Goal: Transaction & Acquisition: Purchase product/service

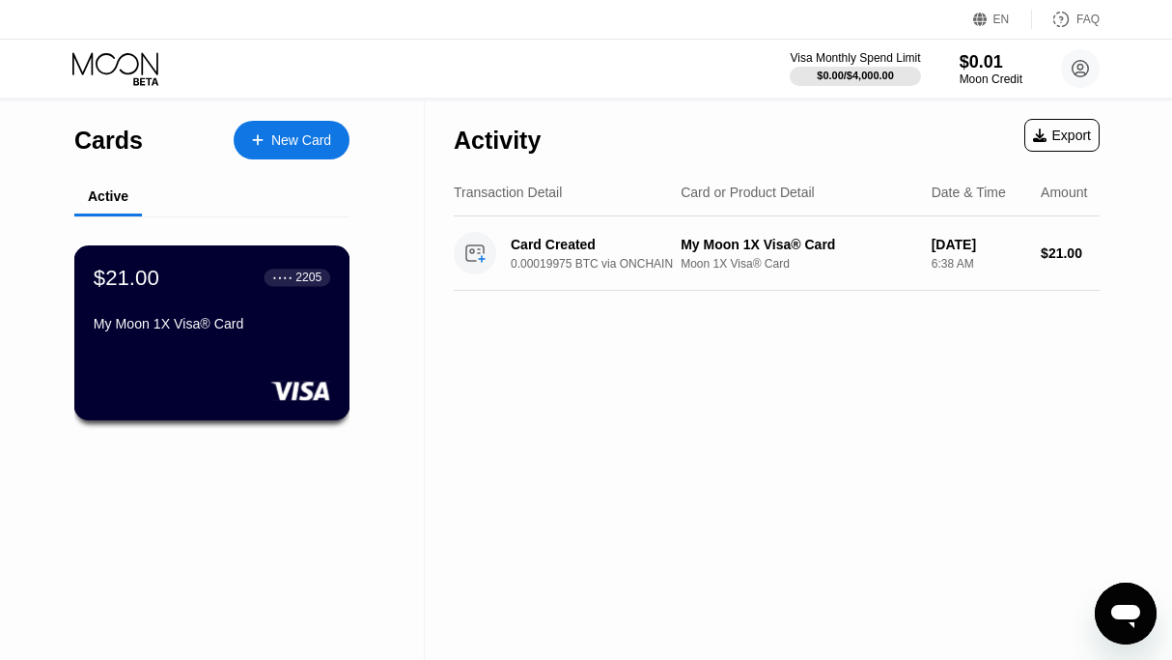
click at [167, 319] on div "$21.00 ● ● ● ● 2205 My Moon 1X Visa® Card" at bounding box center [212, 302] width 237 height 74
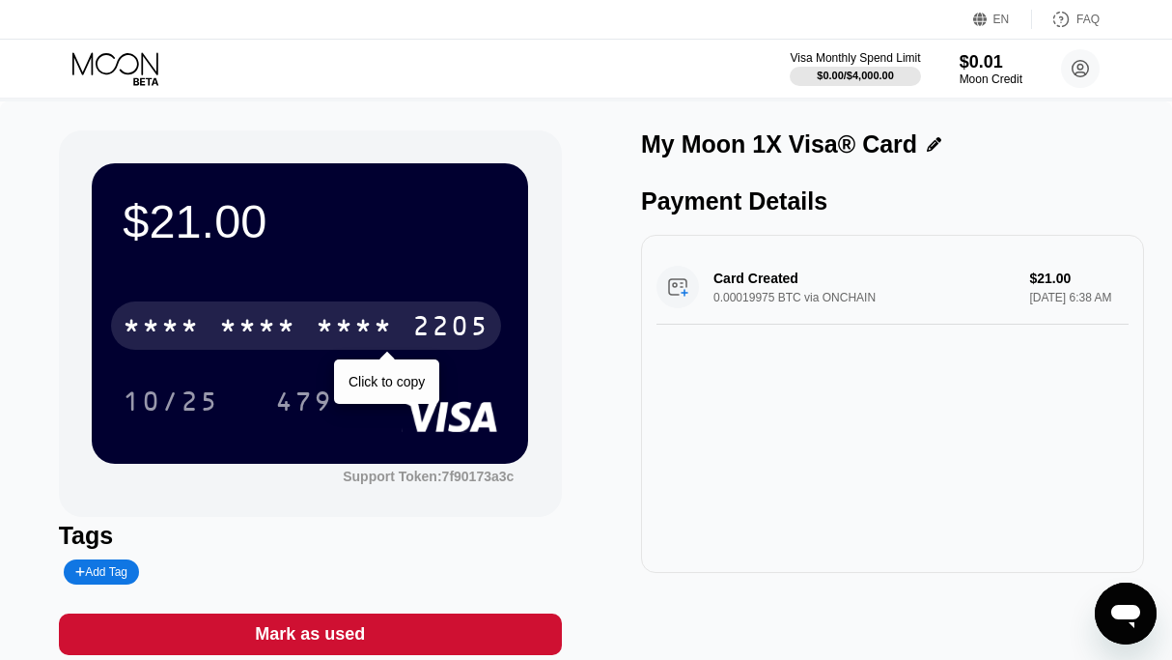
click at [300, 333] on div "* * * * * * * * * * * * 2205" at bounding box center [306, 325] width 390 height 48
click at [230, 322] on div "6500" at bounding box center [257, 328] width 77 height 31
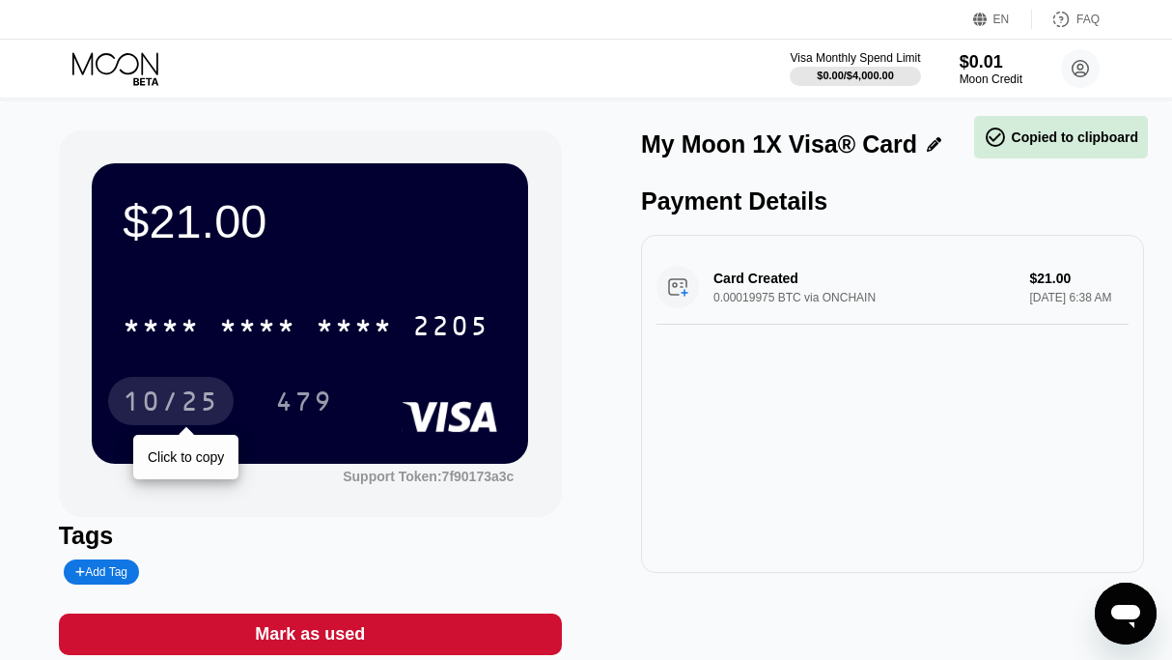
click at [189, 411] on div "10/25" at bounding box center [171, 403] width 97 height 31
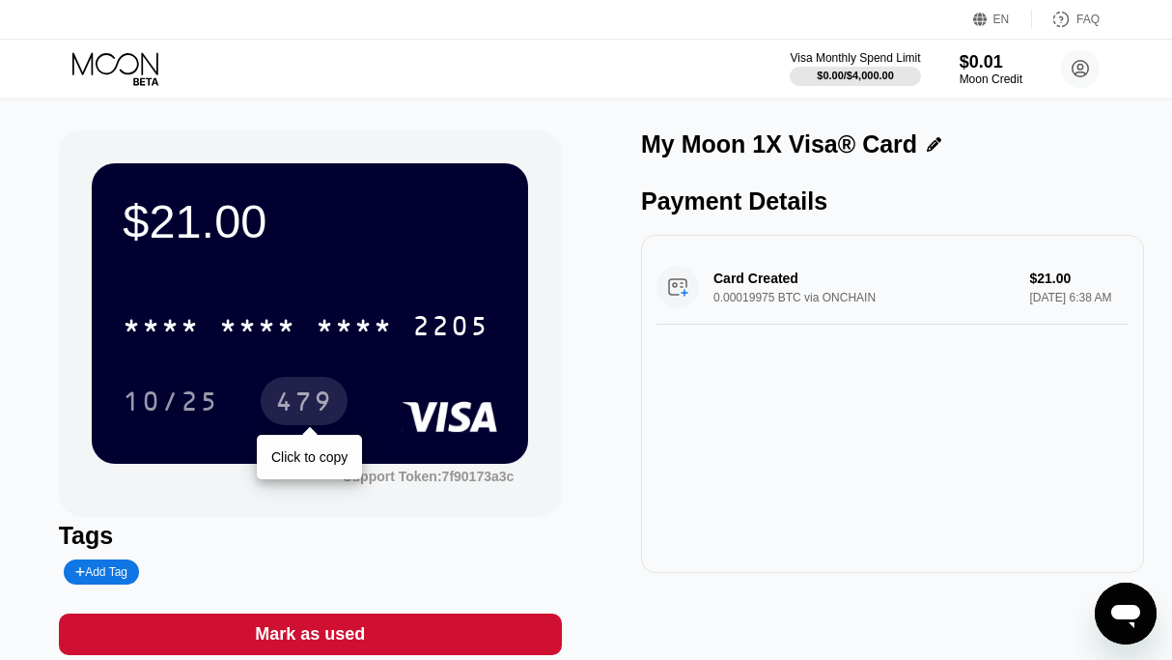
click at [323, 401] on div "479" at bounding box center [304, 403] width 58 height 31
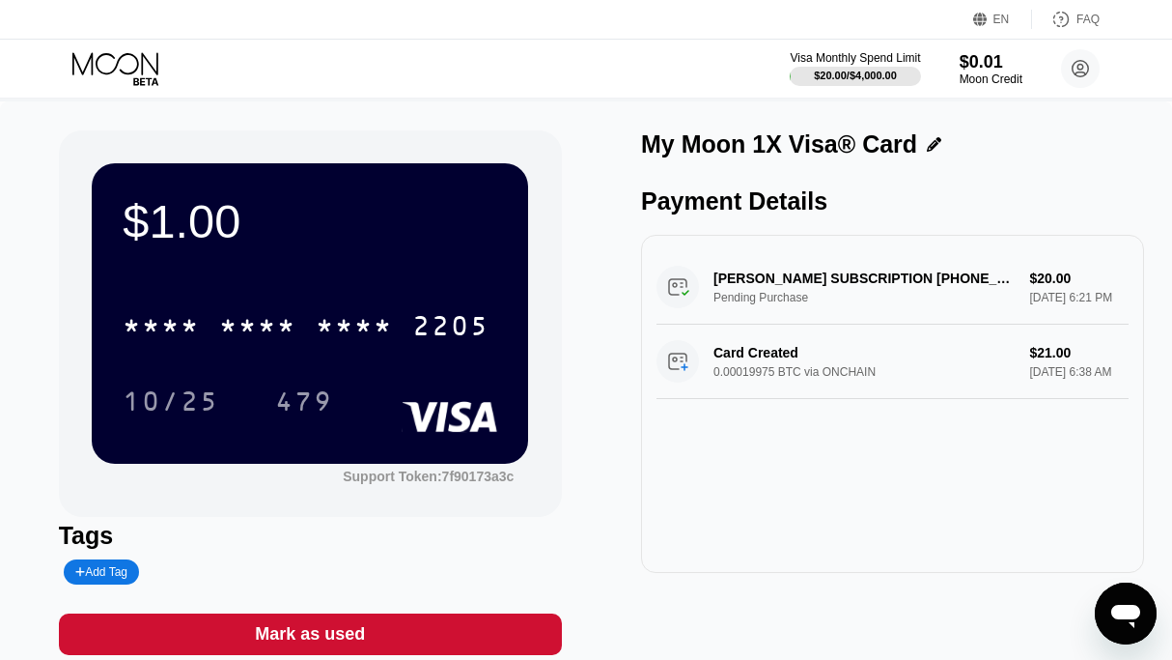
click at [131, 69] on icon at bounding box center [117, 69] width 90 height 34
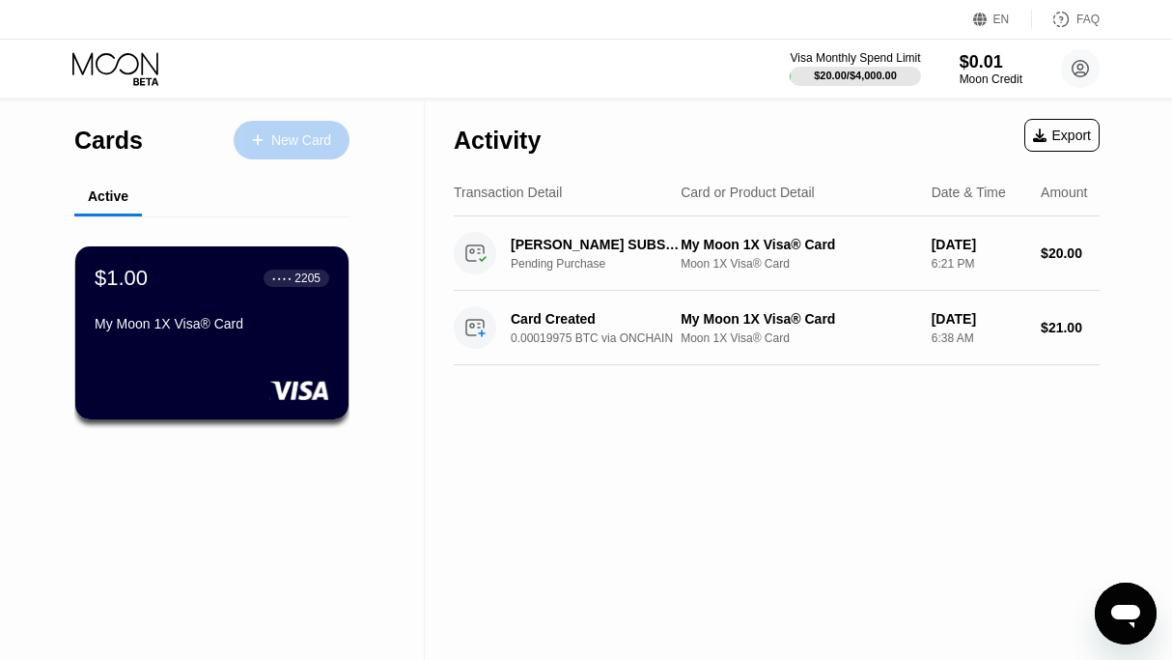
click at [300, 147] on div "New Card" at bounding box center [301, 140] width 60 height 16
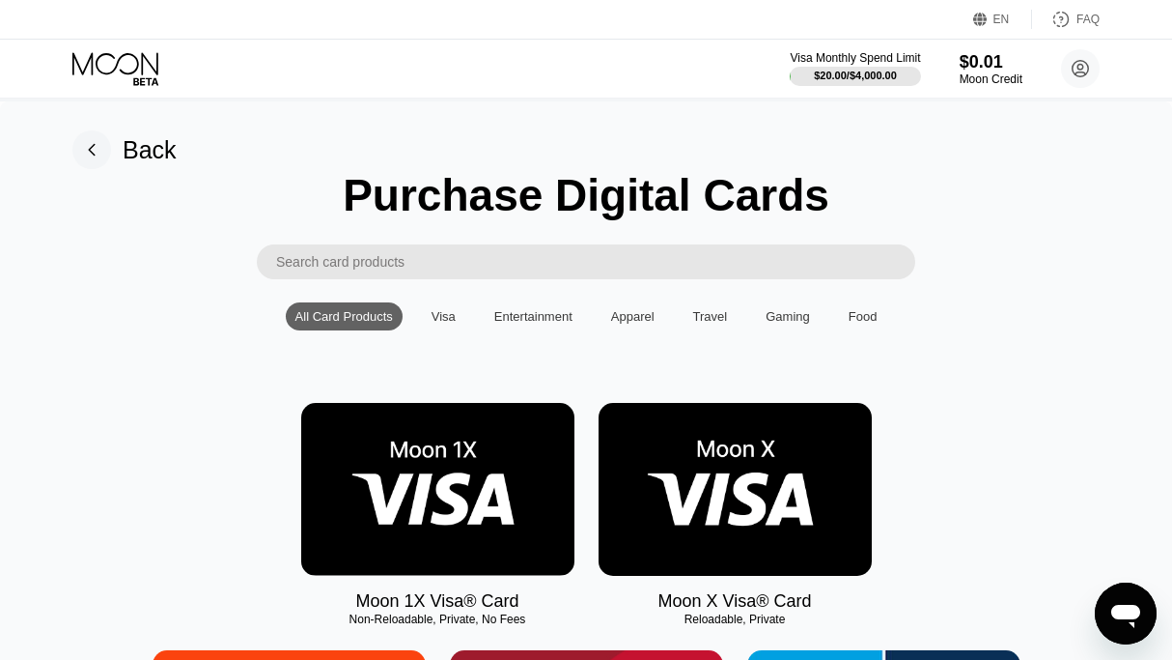
click at [402, 403] on img at bounding box center [437, 489] width 273 height 173
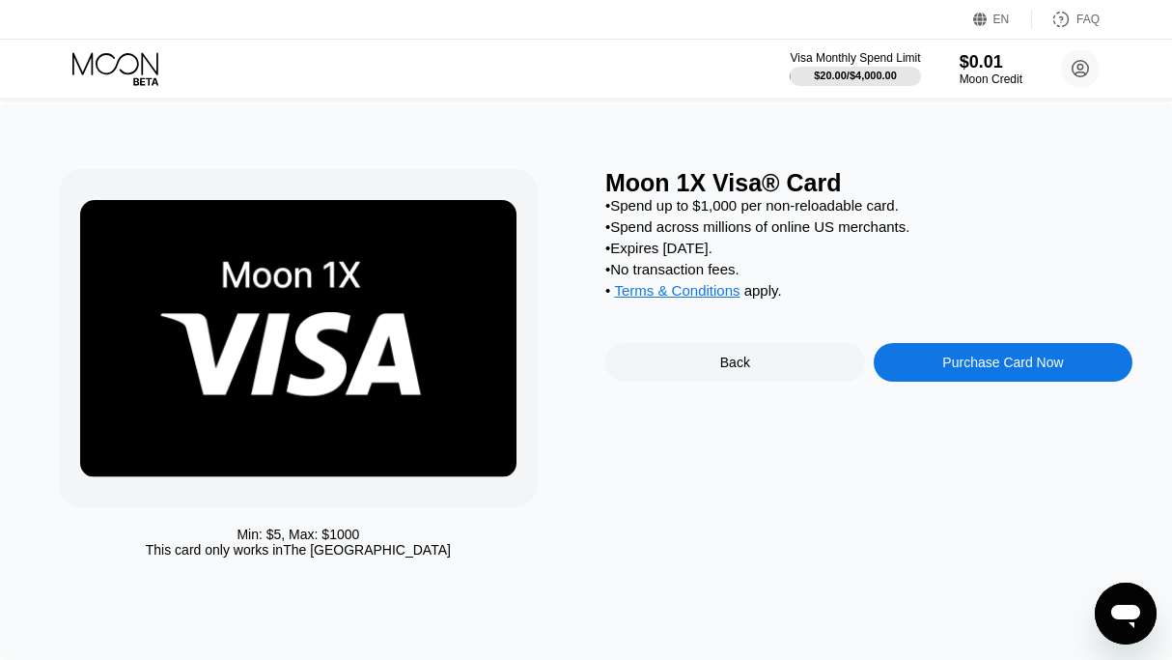
click at [1038, 370] on div "Purchase Card Now" at bounding box center [1003, 361] width 121 height 15
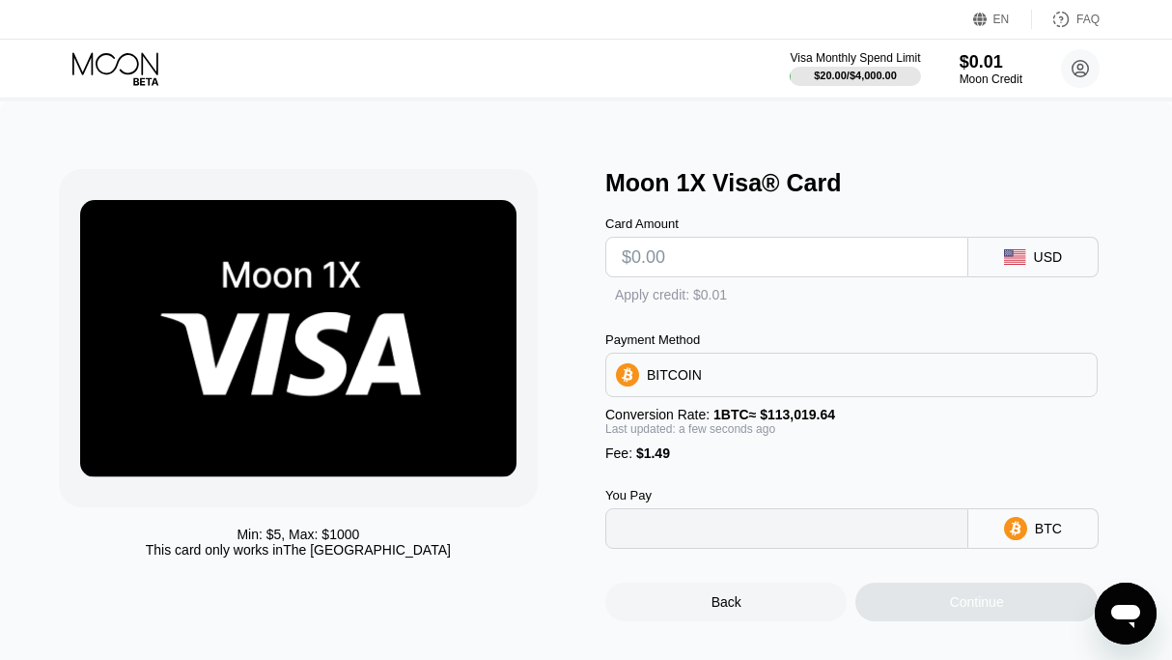
type input "0"
click at [783, 267] on input "text" at bounding box center [787, 257] width 330 height 39
click at [761, 259] on input "text" at bounding box center [787, 257] width 330 height 39
type input "$80"
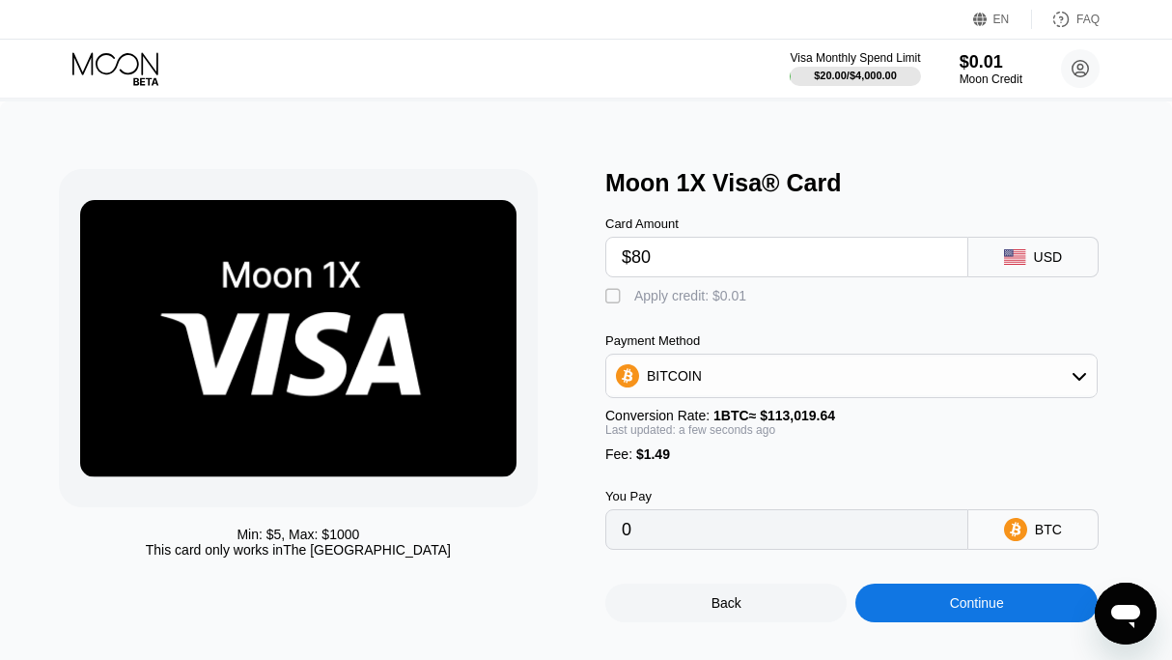
type input "0.00072103"
type input "$80"
click at [720, 385] on div "BITCOIN" at bounding box center [851, 375] width 491 height 39
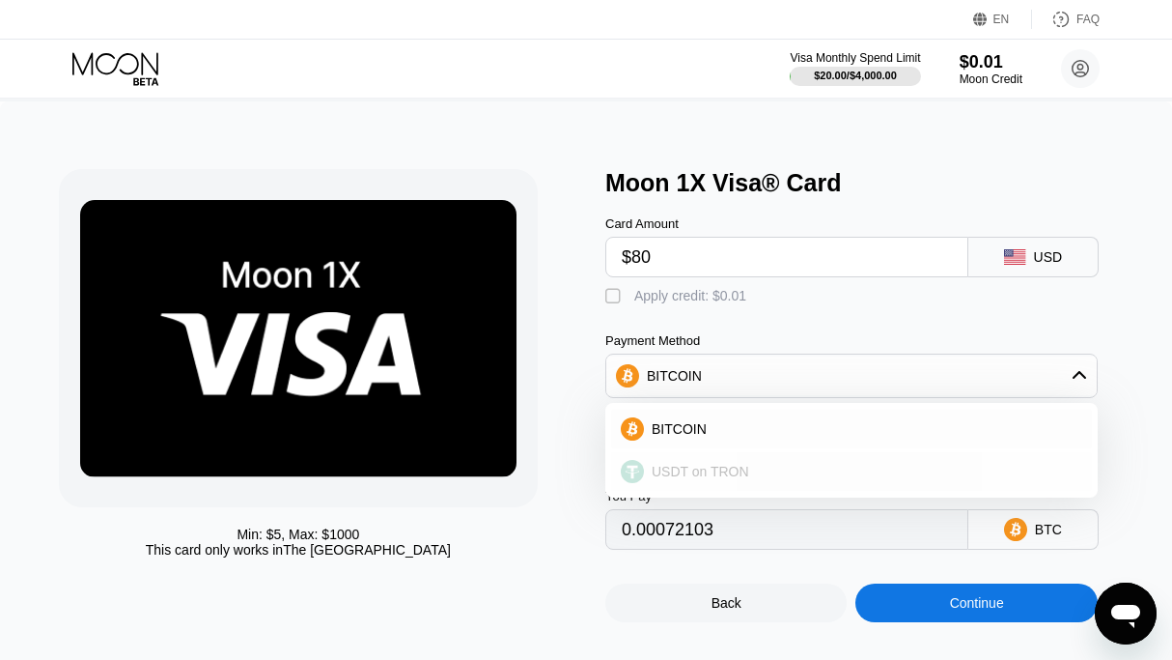
click at [678, 491] on div "USDT on TRON" at bounding box center [851, 471] width 481 height 39
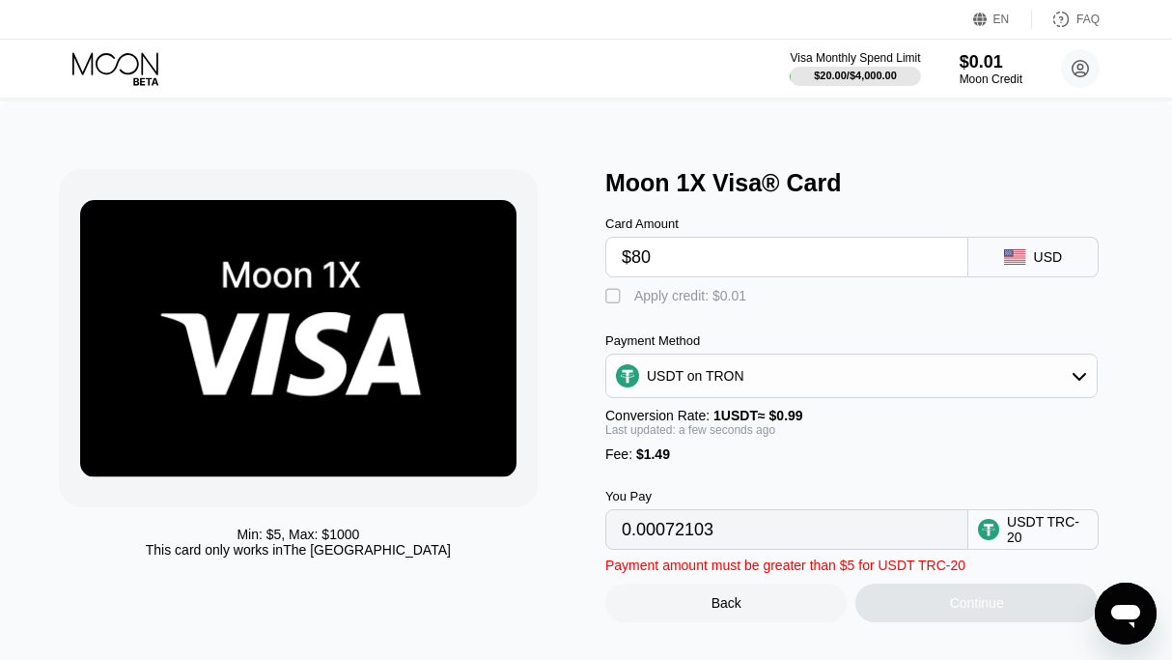
type input "82.31"
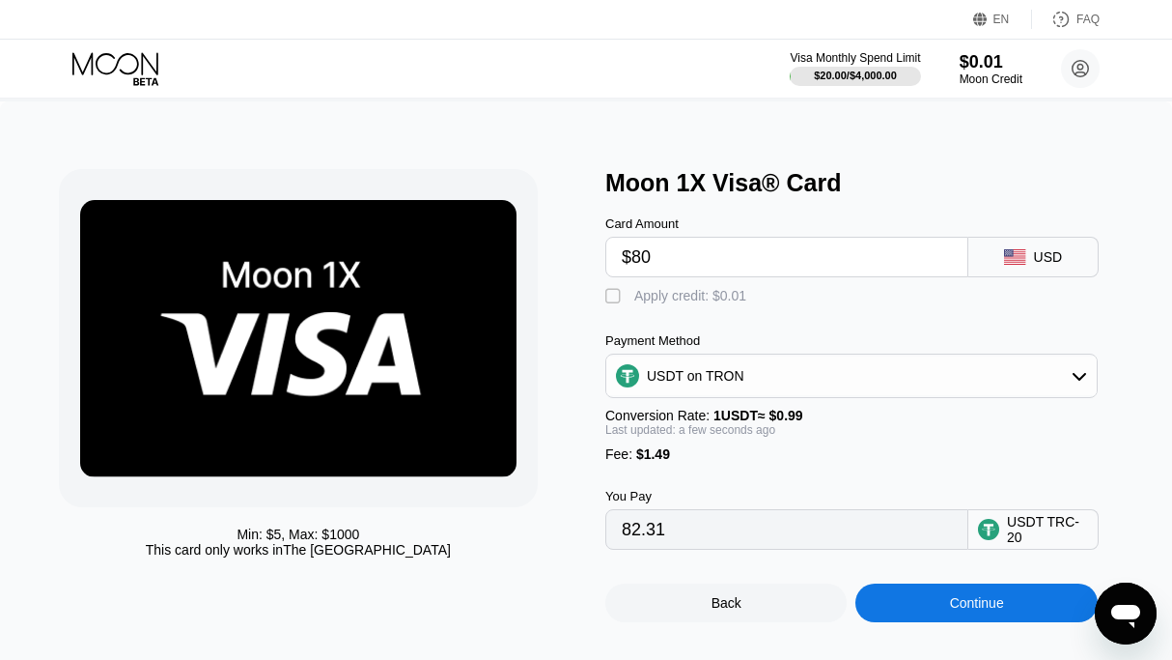
click at [975, 610] on div "Continue" at bounding box center [977, 602] width 54 height 15
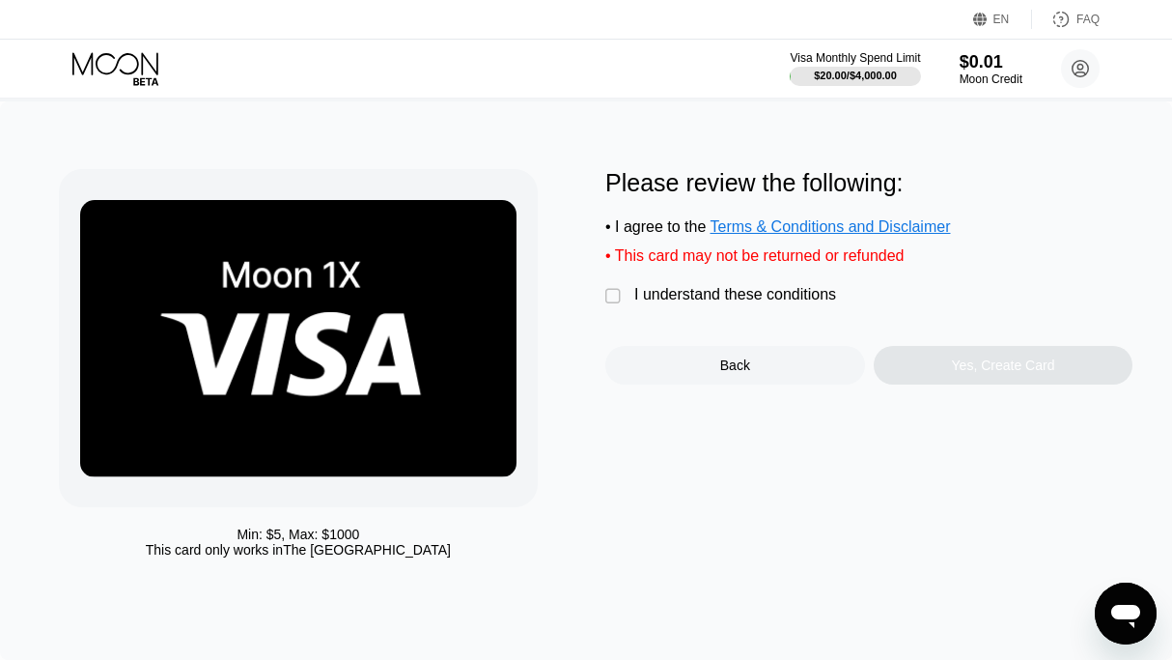
drag, startPoint x: 645, startPoint y: 318, endPoint x: 699, endPoint y: 329, distance: 55.3
click at [645, 303] on div "I understand these conditions" at bounding box center [735, 294] width 202 height 17
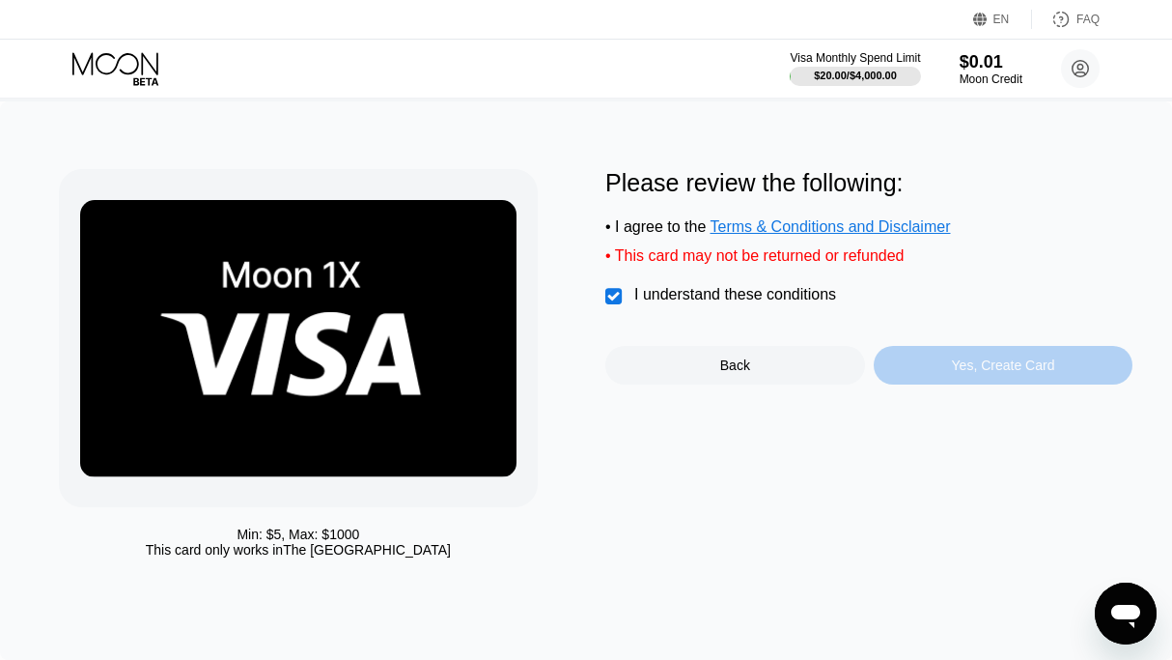
click at [953, 373] on div "Yes, Create Card" at bounding box center [1003, 364] width 103 height 15
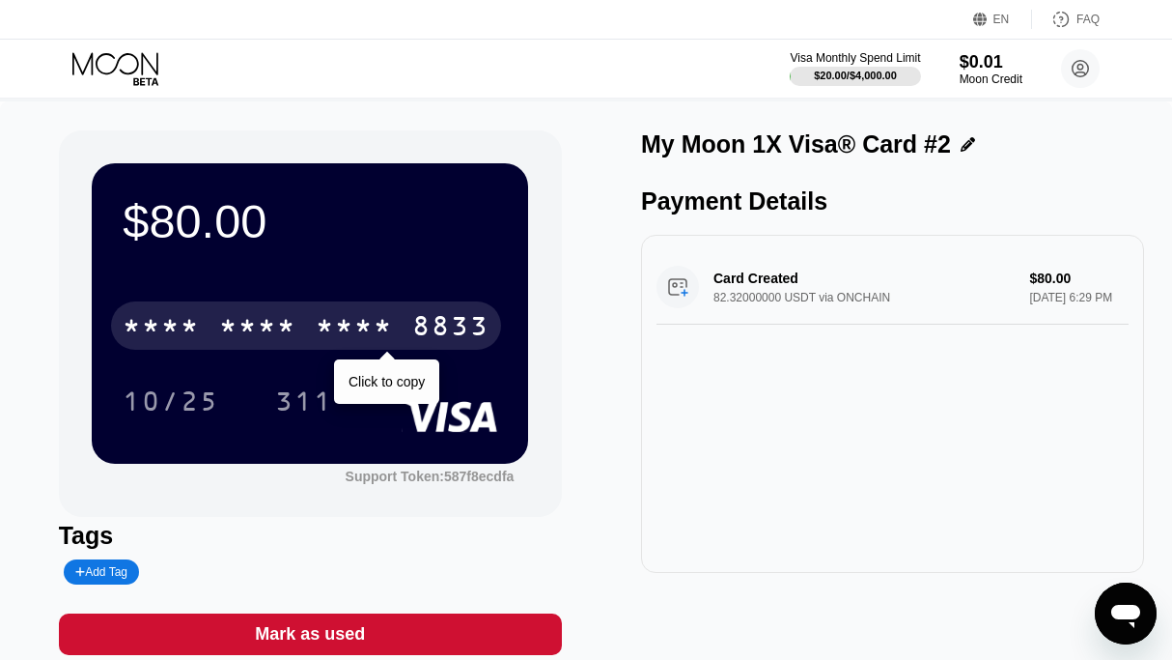
click at [379, 307] on div "* * * * * * * * * * * * 8833" at bounding box center [306, 325] width 390 height 48
click at [239, 342] on div "6500" at bounding box center [257, 328] width 77 height 31
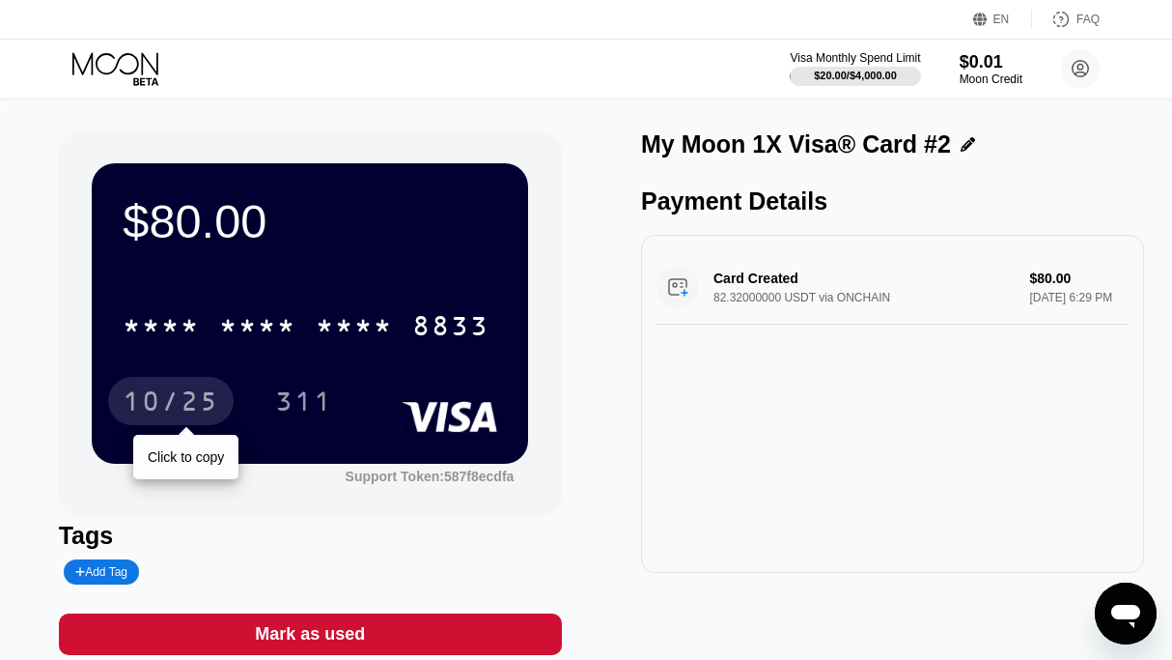
click at [124, 389] on div "10/25" at bounding box center [171, 401] width 126 height 48
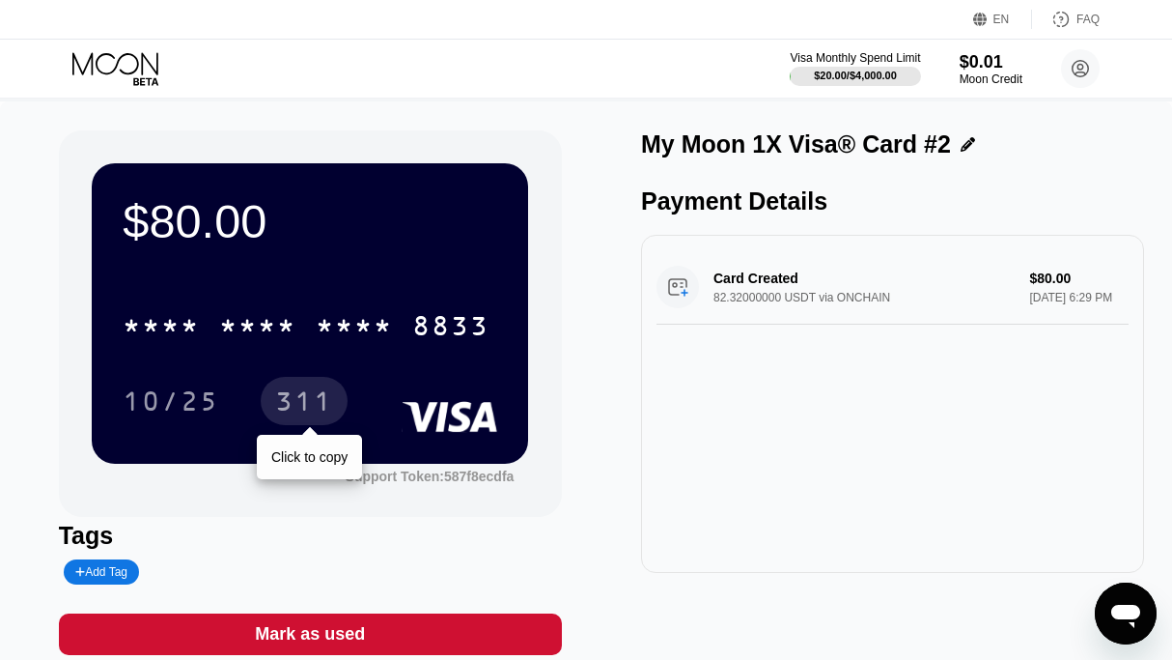
click at [293, 409] on div "311" at bounding box center [304, 403] width 58 height 31
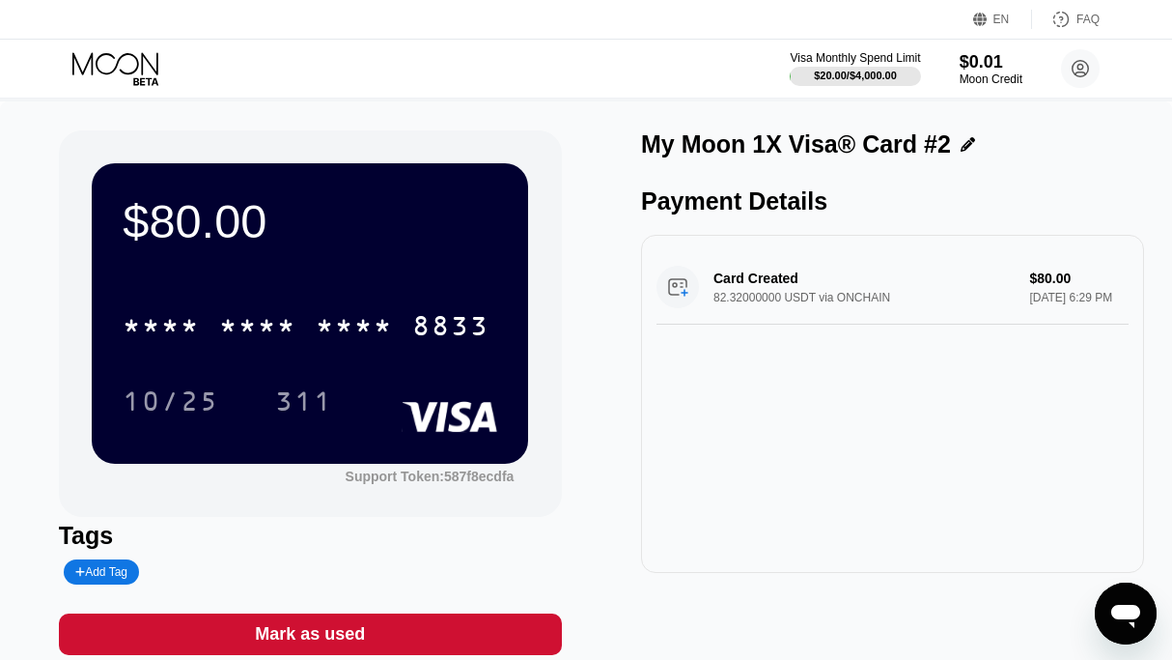
click at [139, 61] on icon at bounding box center [117, 69] width 90 height 34
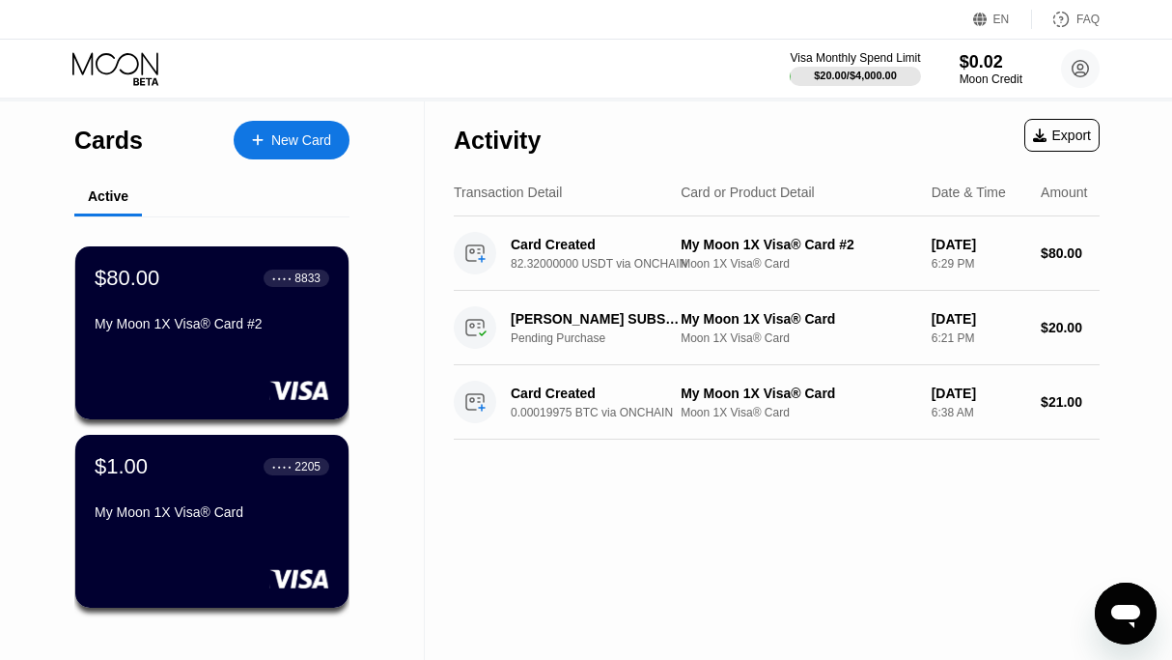
click at [299, 149] on div "New Card" at bounding box center [301, 140] width 60 height 16
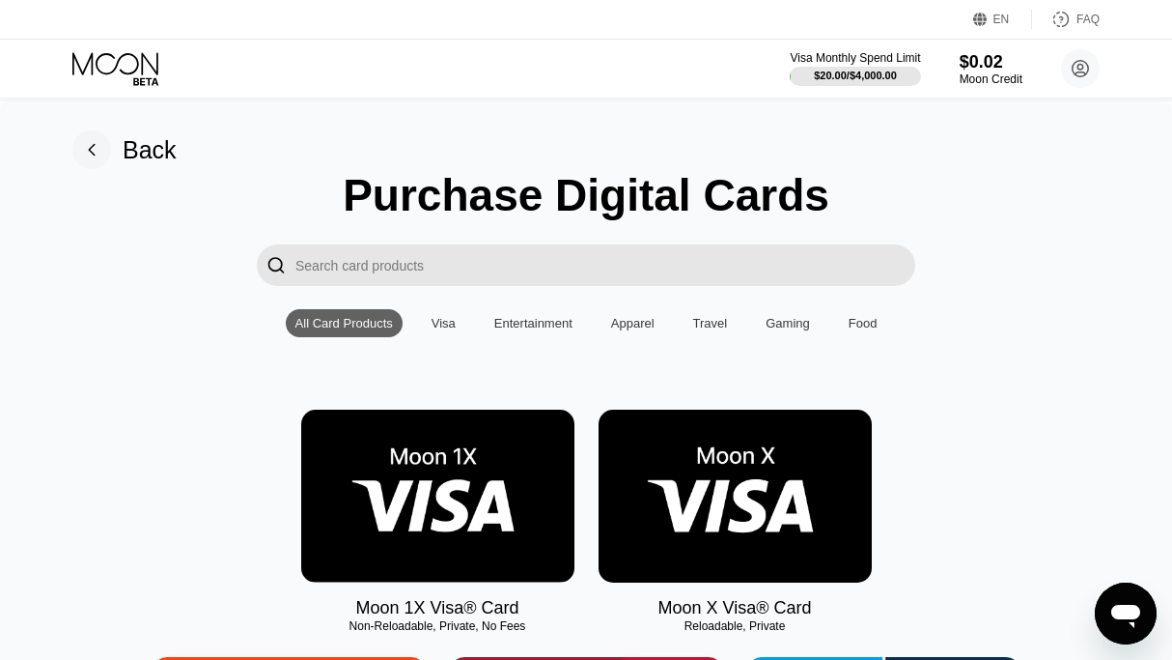
click at [500, 508] on img at bounding box center [437, 495] width 273 height 173
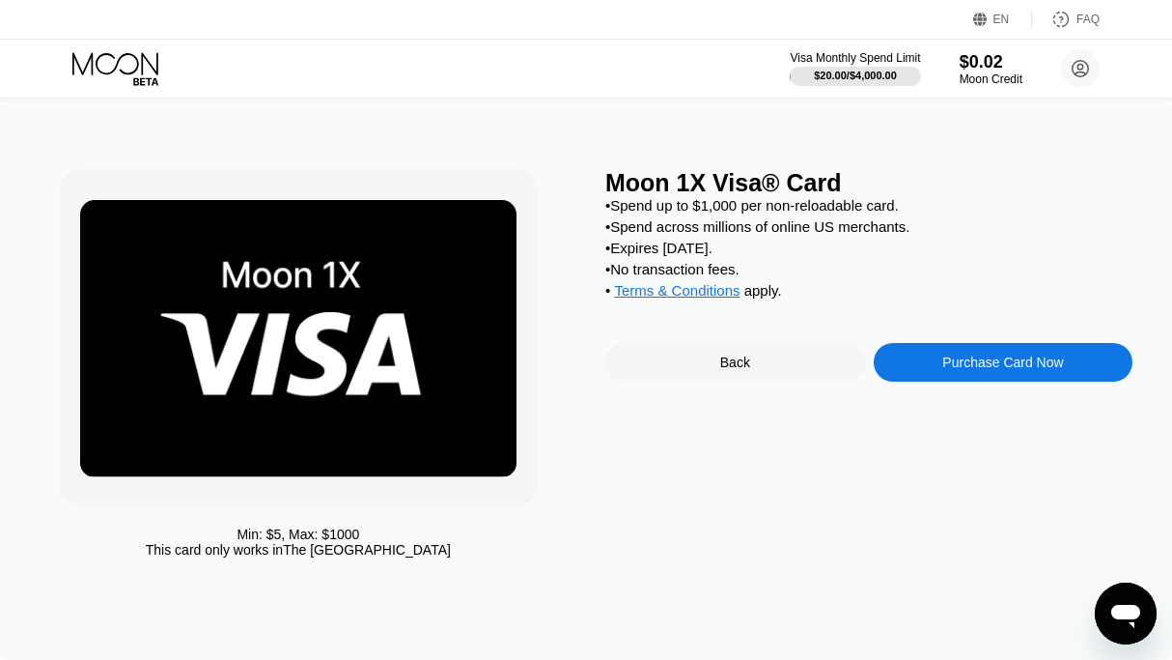
click at [1038, 370] on div "Purchase Card Now" at bounding box center [1003, 361] width 121 height 15
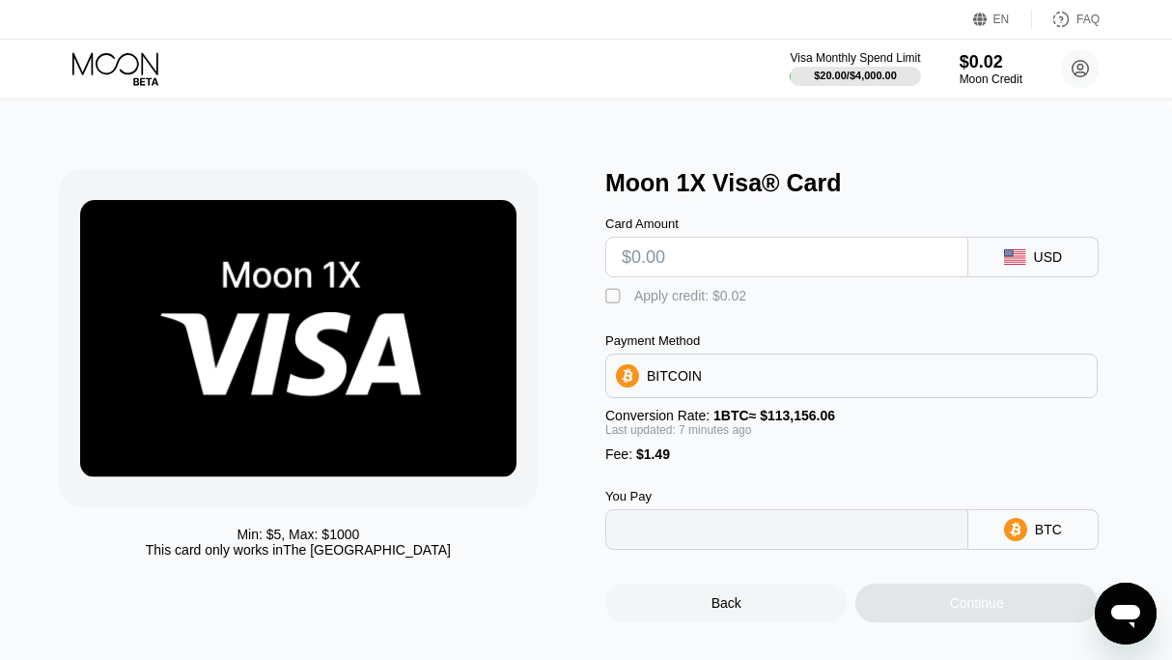
type input "0"
click at [669, 258] on input "text" at bounding box center [787, 257] width 330 height 39
type input "$100"
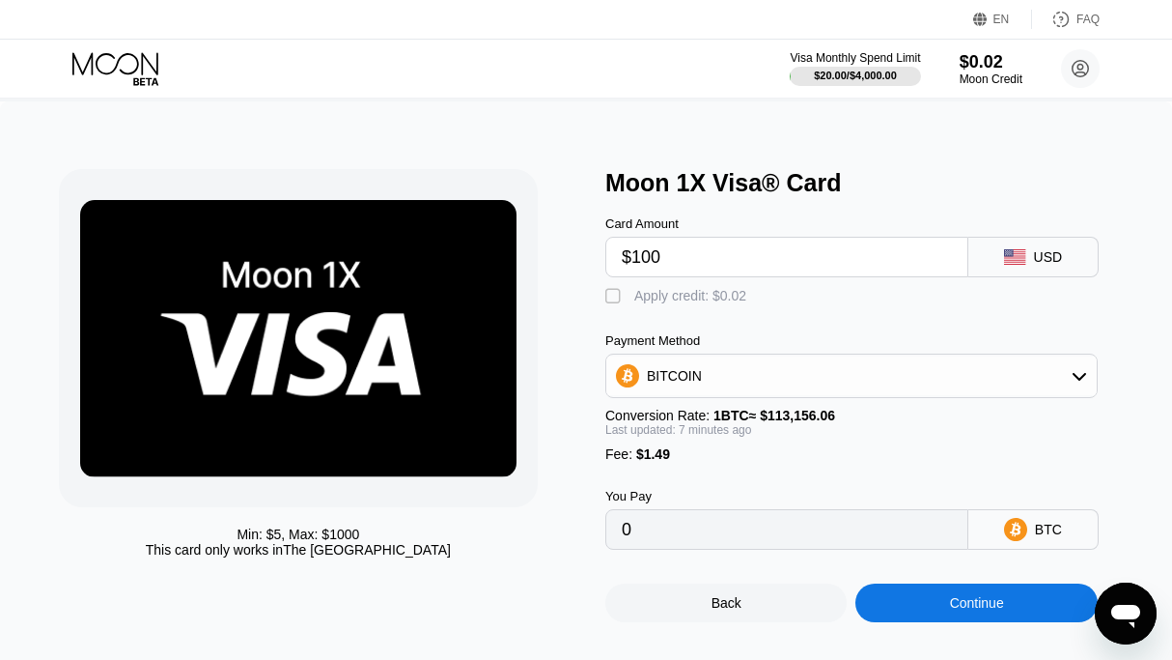
type input "0.00089754"
type input "$100"
click at [718, 388] on div "BITCOIN" at bounding box center [851, 375] width 491 height 39
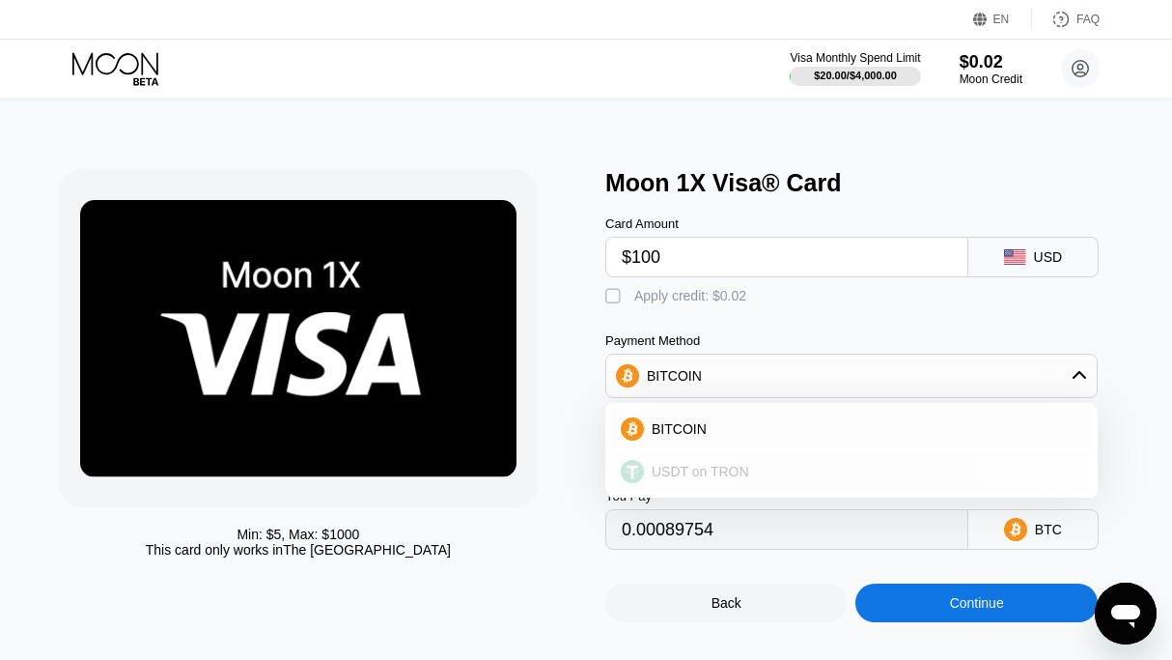
click at [694, 479] on span "USDT on TRON" at bounding box center [701, 471] width 98 height 15
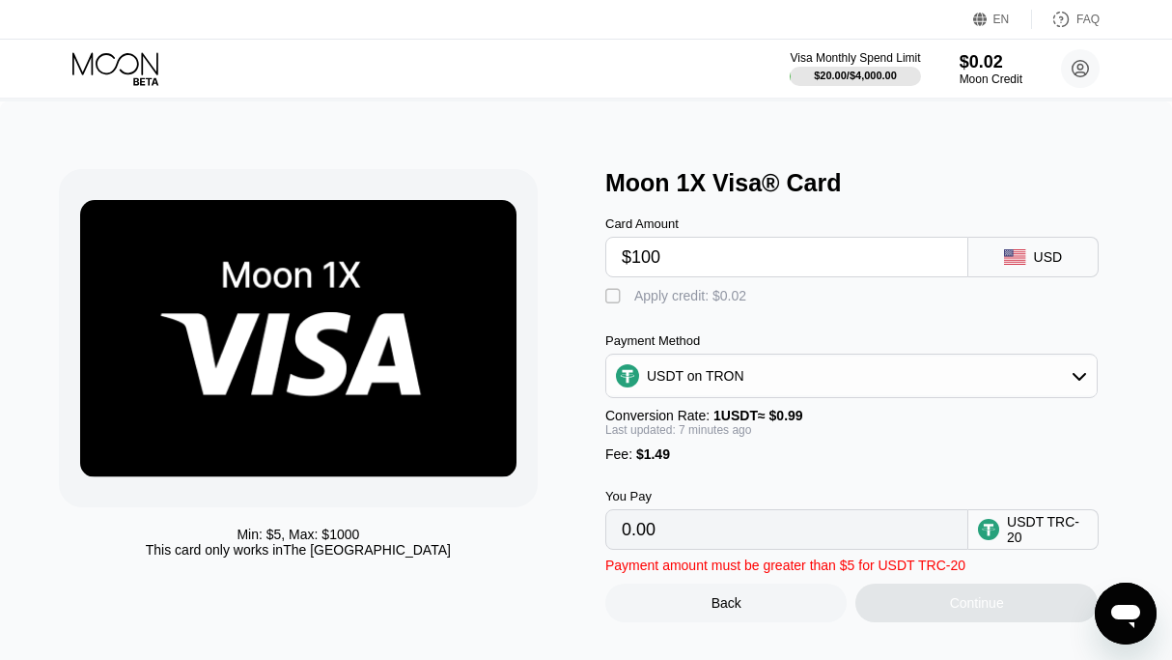
type input "102.52"
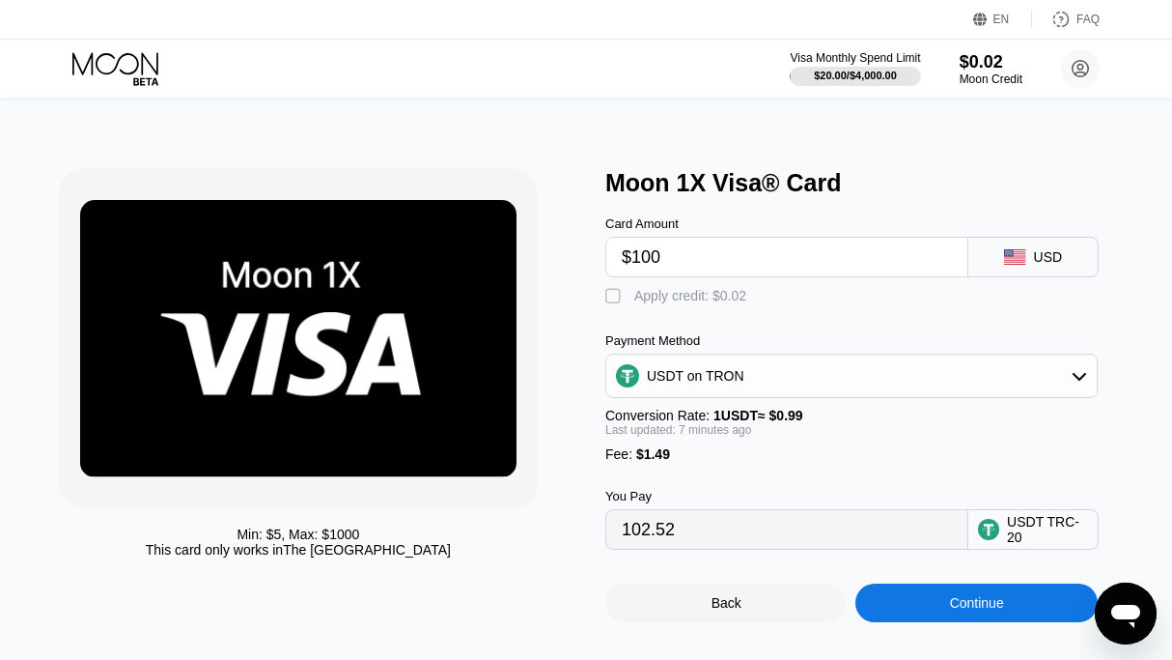
click at [914, 622] on div "Continue" at bounding box center [976, 602] width 241 height 39
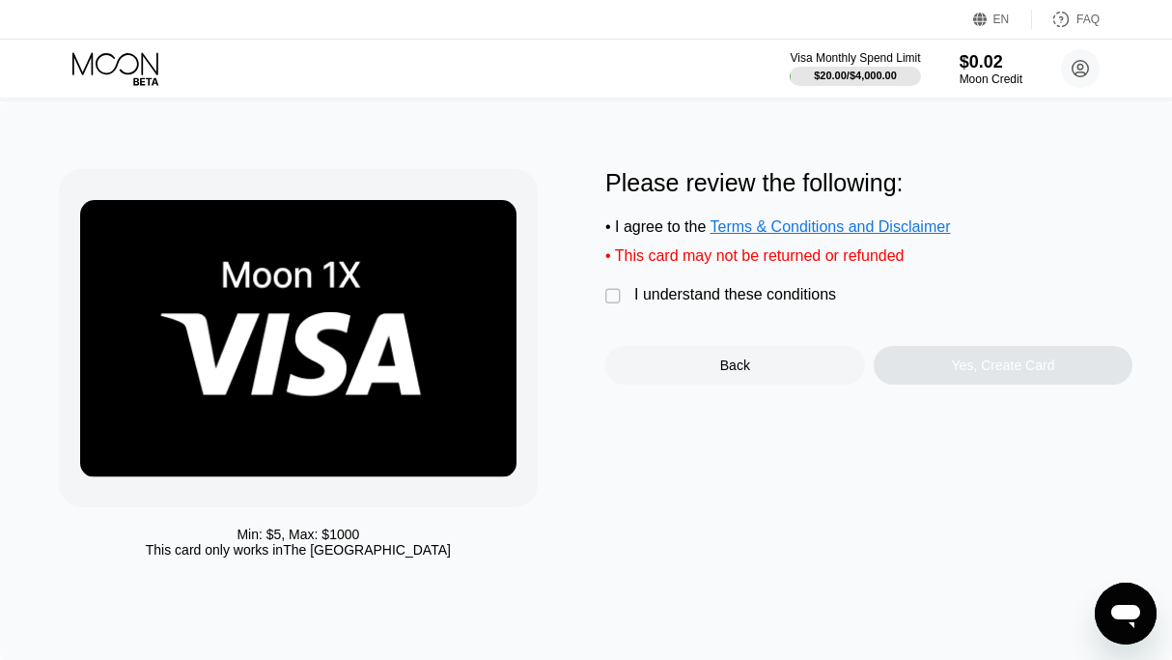
click at [725, 303] on div "I understand these conditions" at bounding box center [735, 294] width 202 height 17
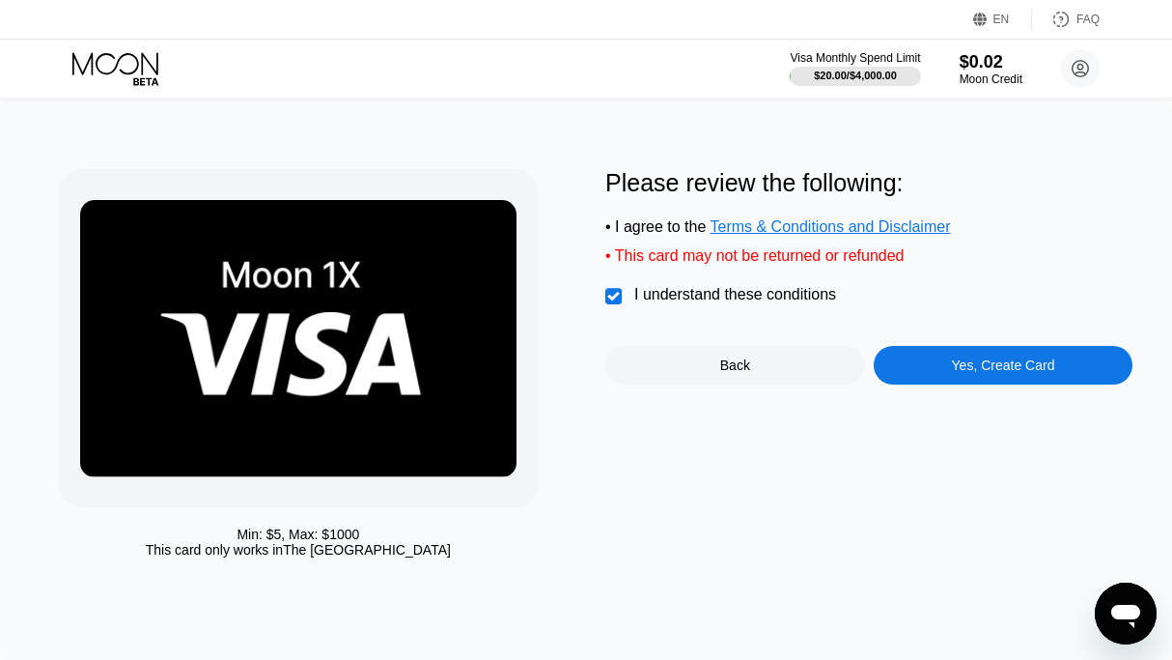
click at [1021, 373] on div "Yes, Create Card" at bounding box center [1003, 364] width 103 height 15
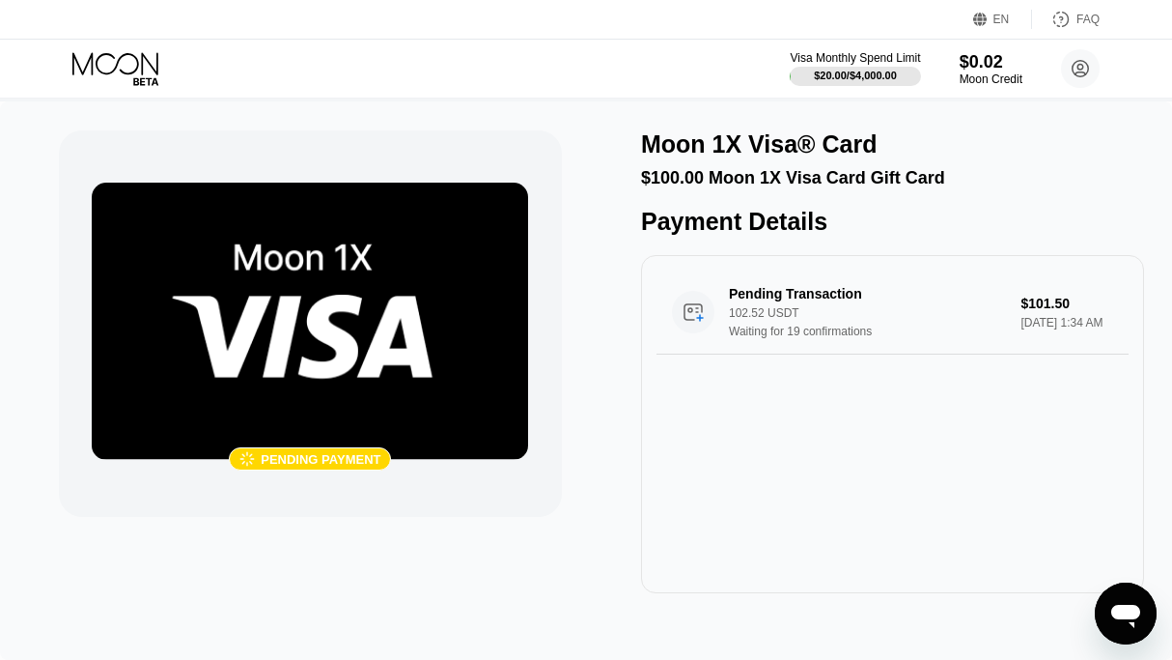
click at [80, 61] on icon at bounding box center [117, 69] width 90 height 34
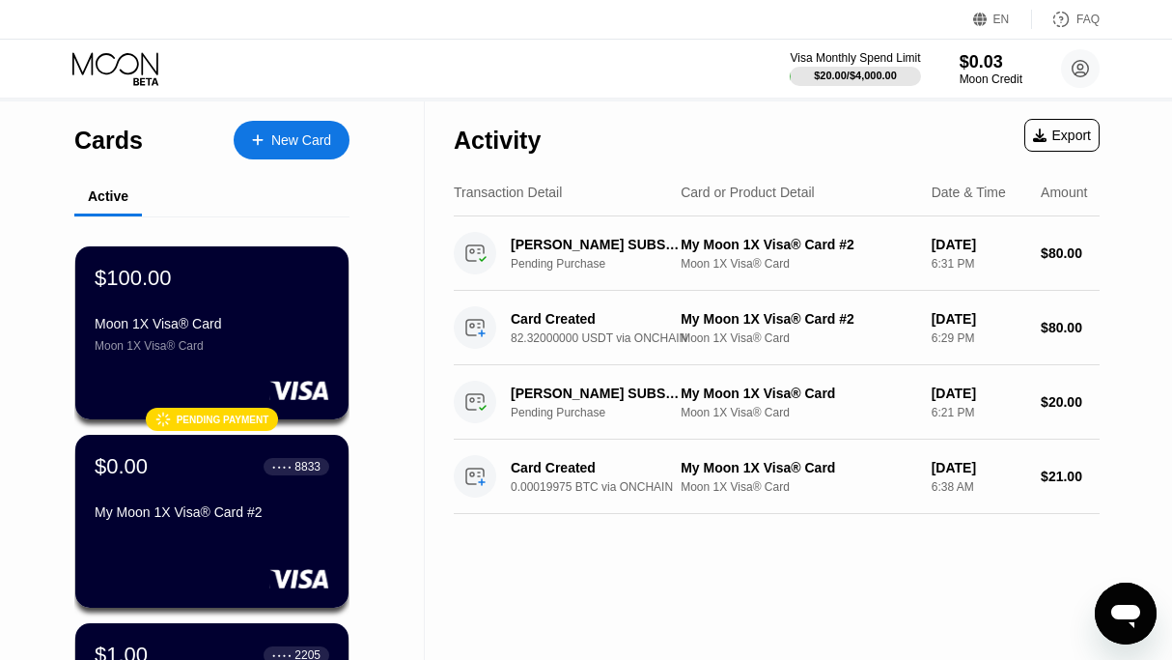
scroll to position [504, 0]
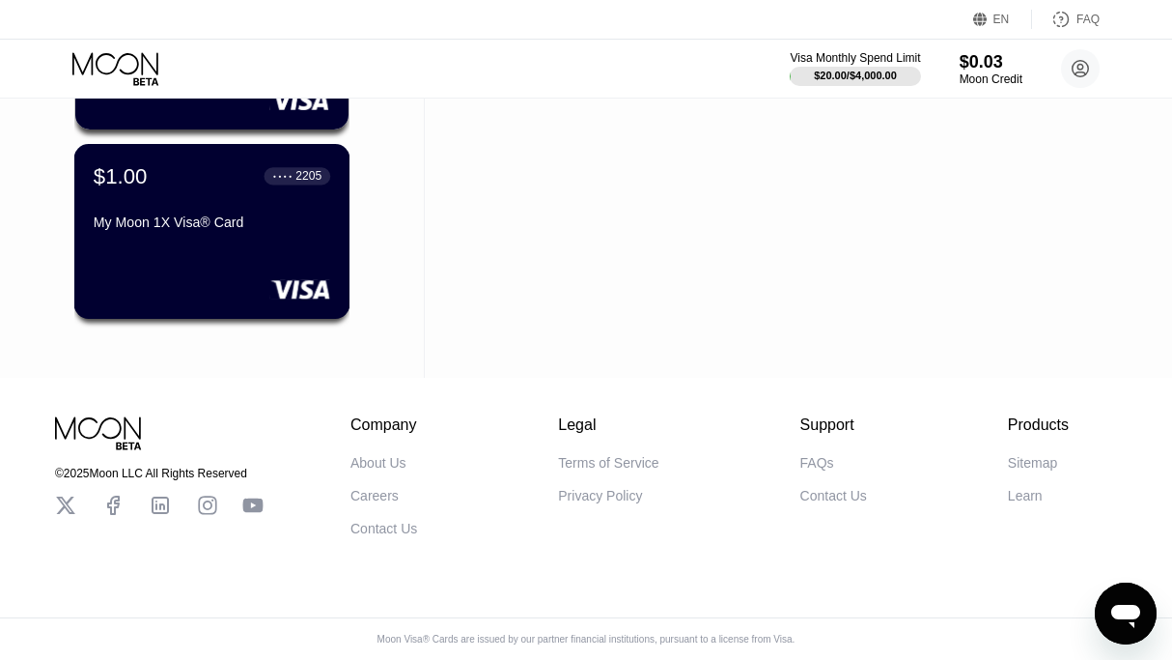
click at [237, 277] on div "$1.00 ● ● ● ● 2205 My Moon 1X Visa® Card" at bounding box center [212, 231] width 276 height 175
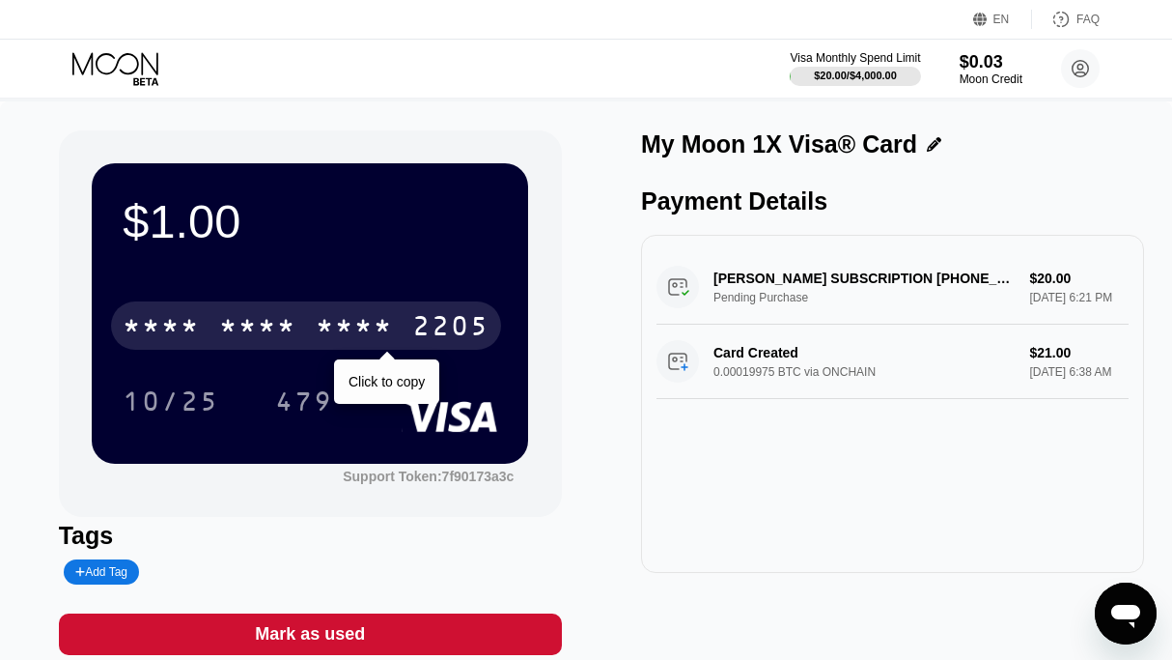
click at [266, 324] on div "* * * *" at bounding box center [257, 328] width 77 height 31
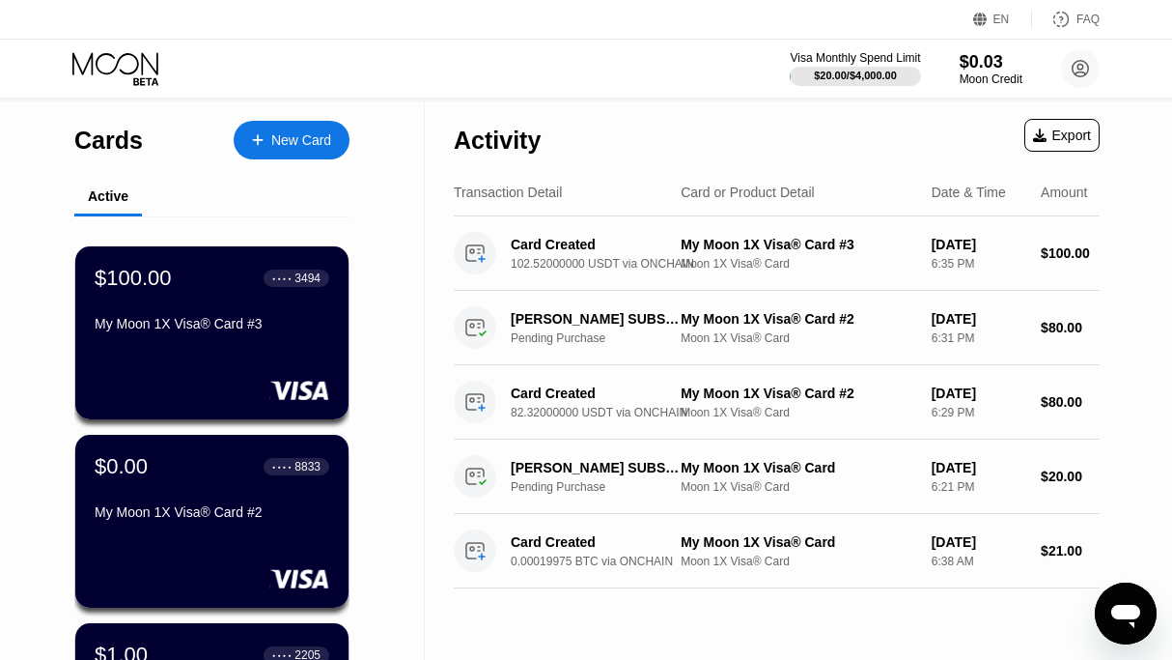
click at [213, 479] on div "$0.00 ● ● ● ● 8833" at bounding box center [212, 466] width 235 height 25
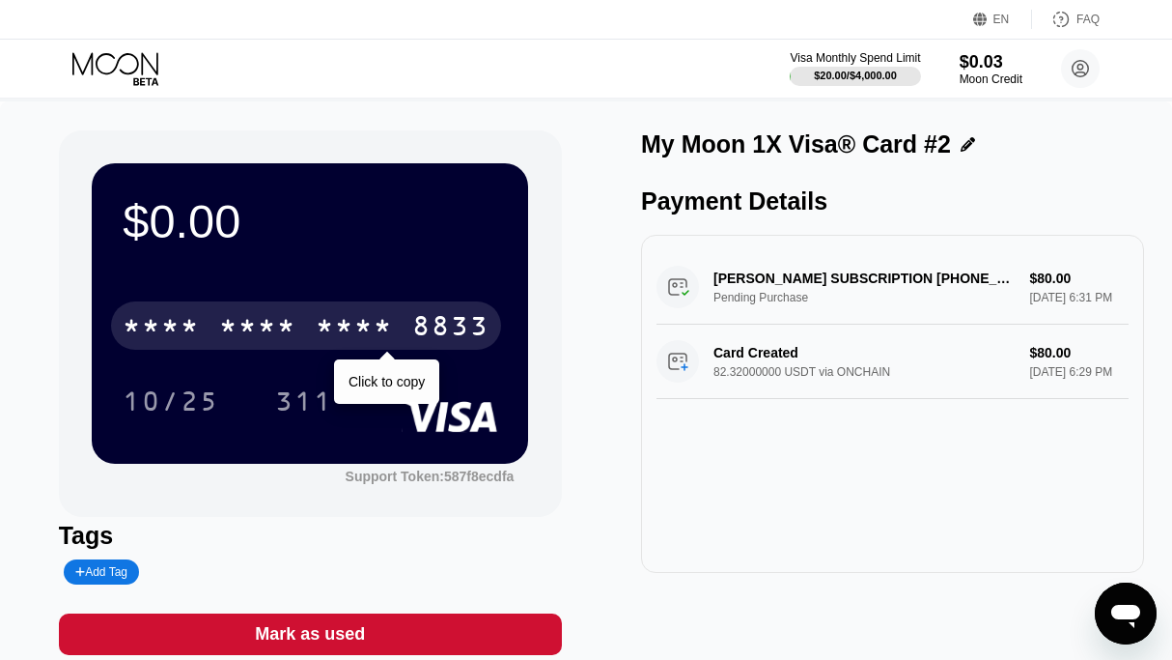
click at [214, 331] on div "* * * * * * * * * * * * 8833" at bounding box center [306, 325] width 390 height 48
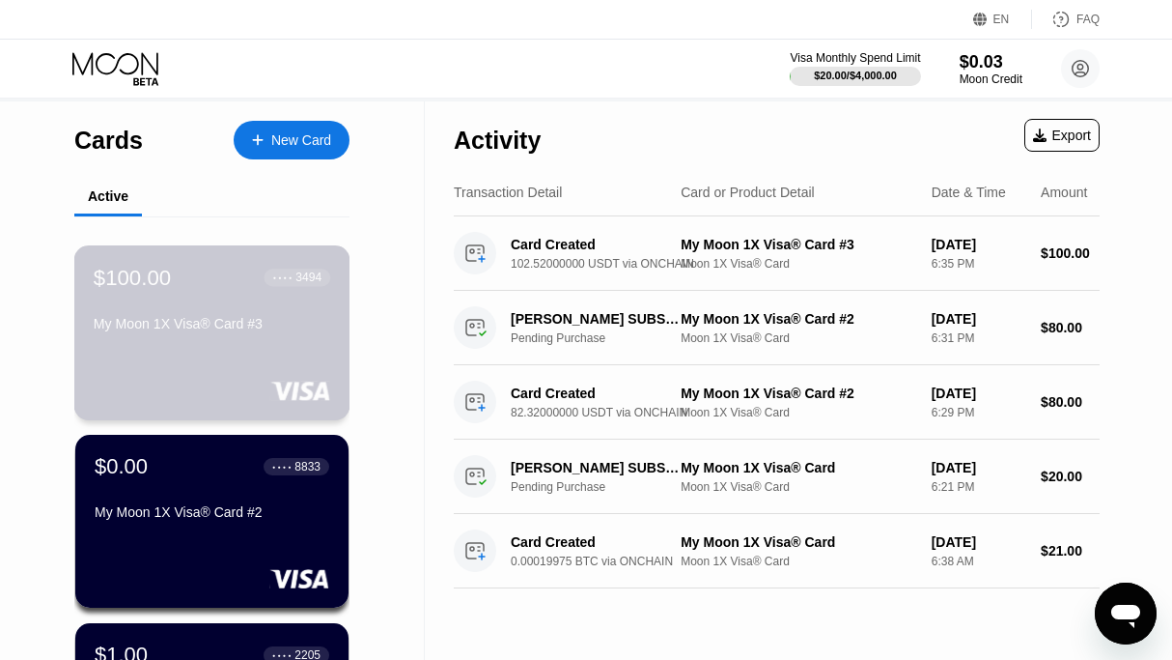
click at [152, 339] on div "My Moon 1X Visa® Card #3" at bounding box center [212, 327] width 237 height 23
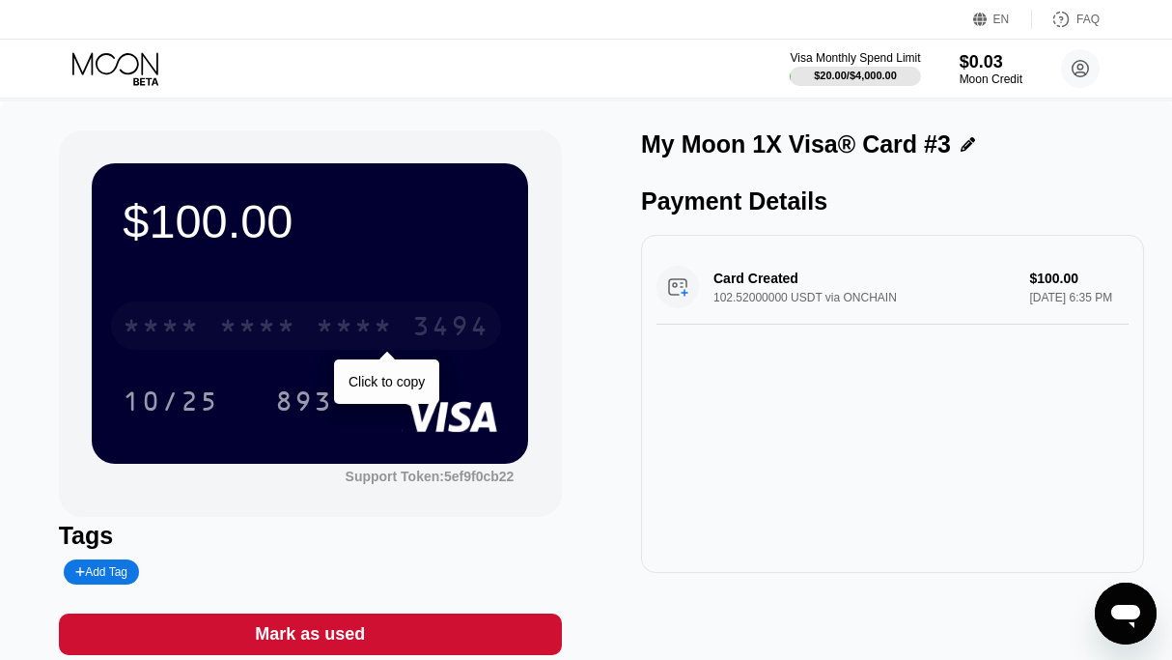
click at [152, 350] on div "* * * * * * * * * * * * 3494" at bounding box center [306, 325] width 390 height 48
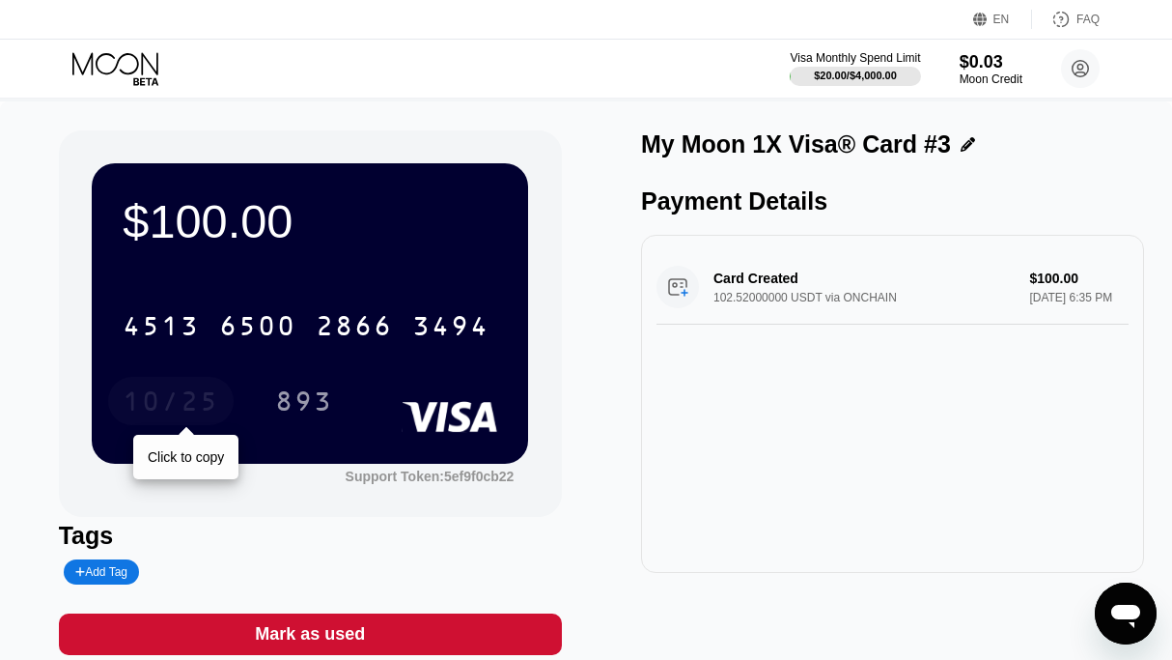
click at [195, 401] on div "10/25" at bounding box center [171, 403] width 97 height 31
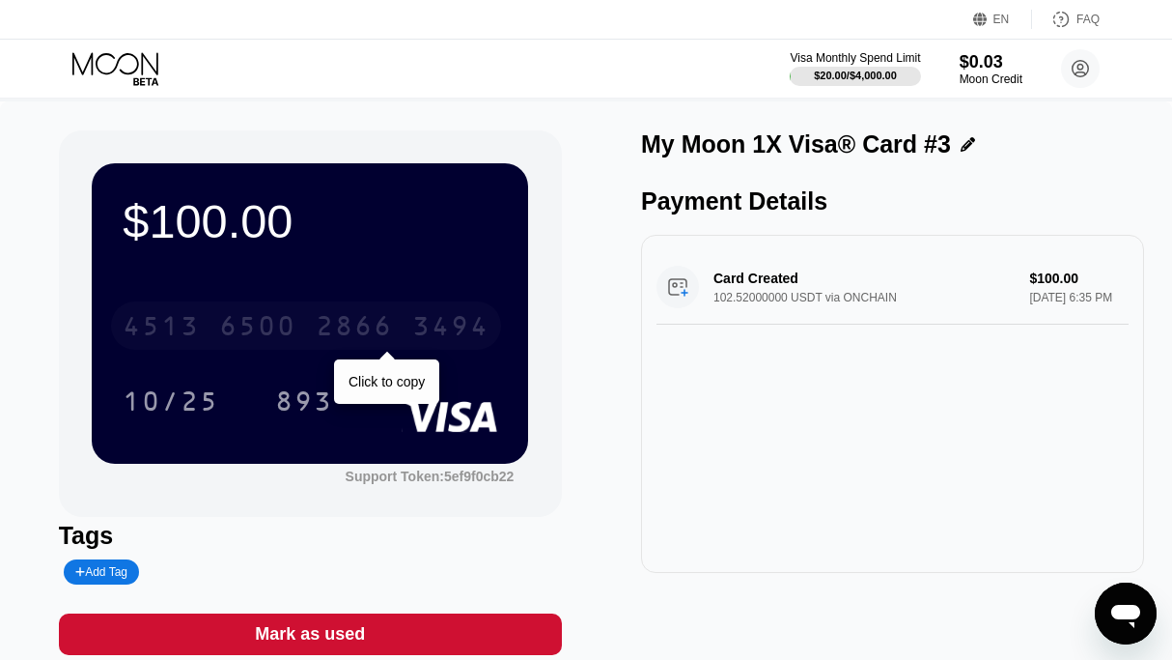
click at [301, 313] on div "4513 6500 2866 3494" at bounding box center [306, 325] width 390 height 48
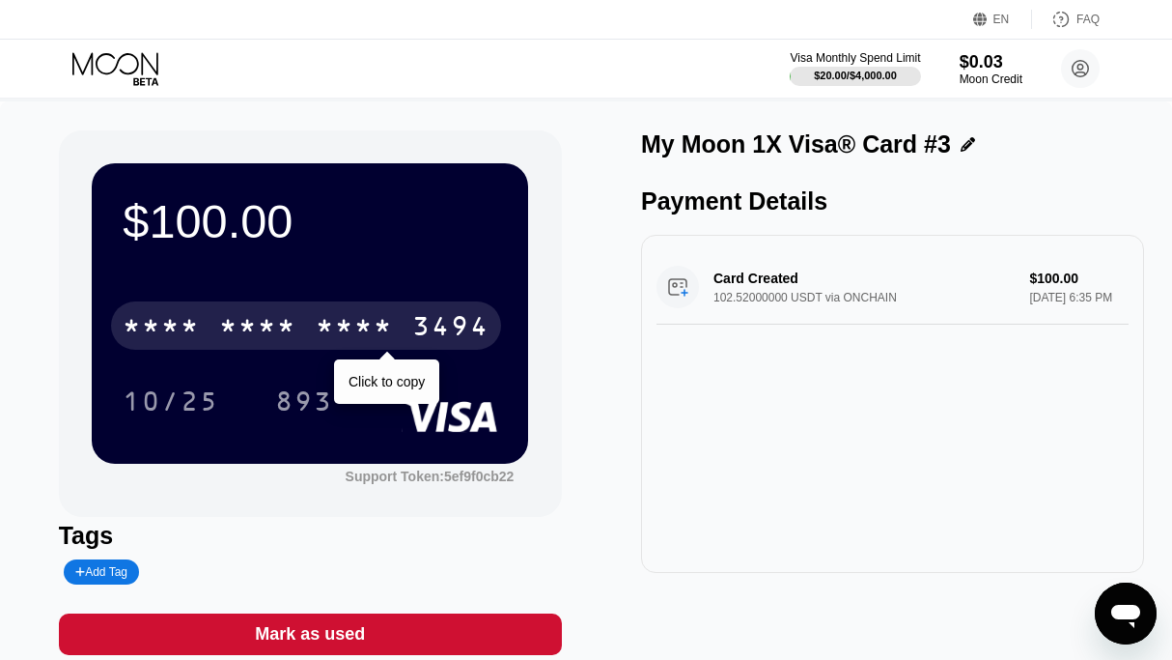
click at [319, 318] on div "* * * *" at bounding box center [354, 328] width 77 height 31
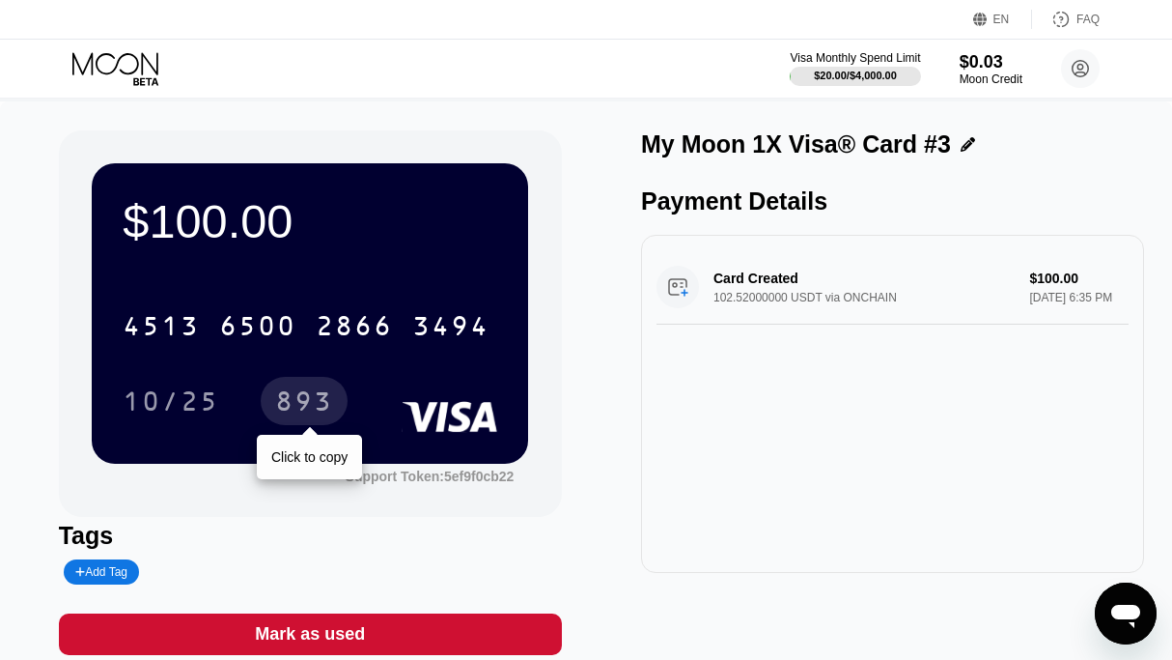
click at [323, 416] on div "893" at bounding box center [304, 403] width 58 height 31
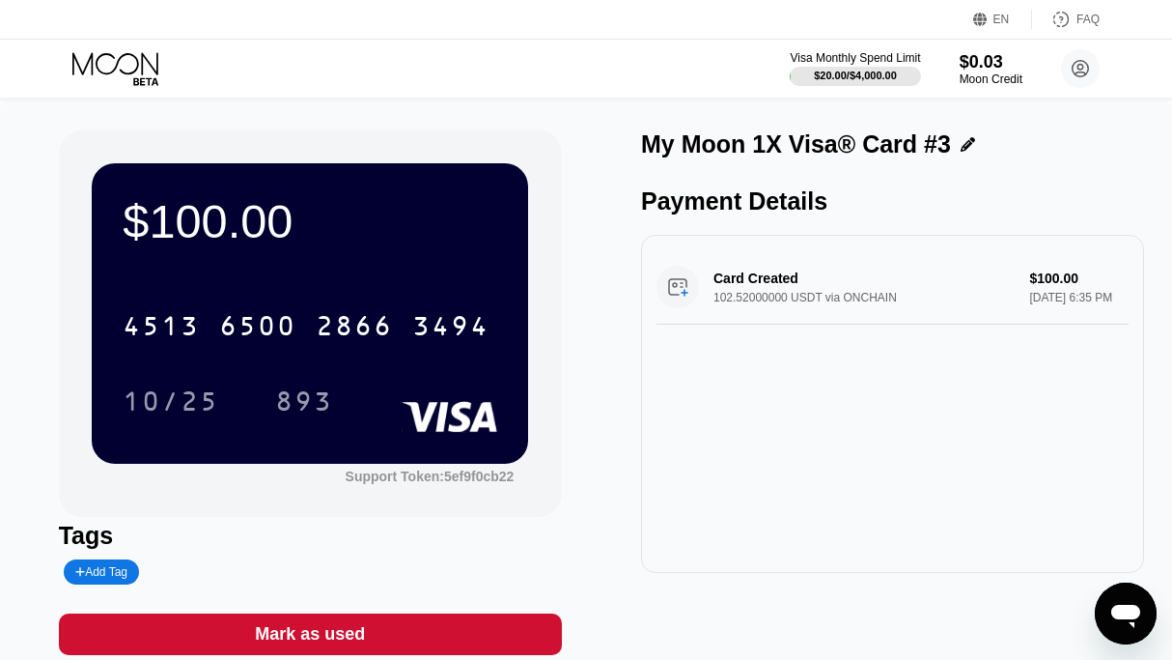
click at [118, 73] on icon at bounding box center [117, 69] width 90 height 34
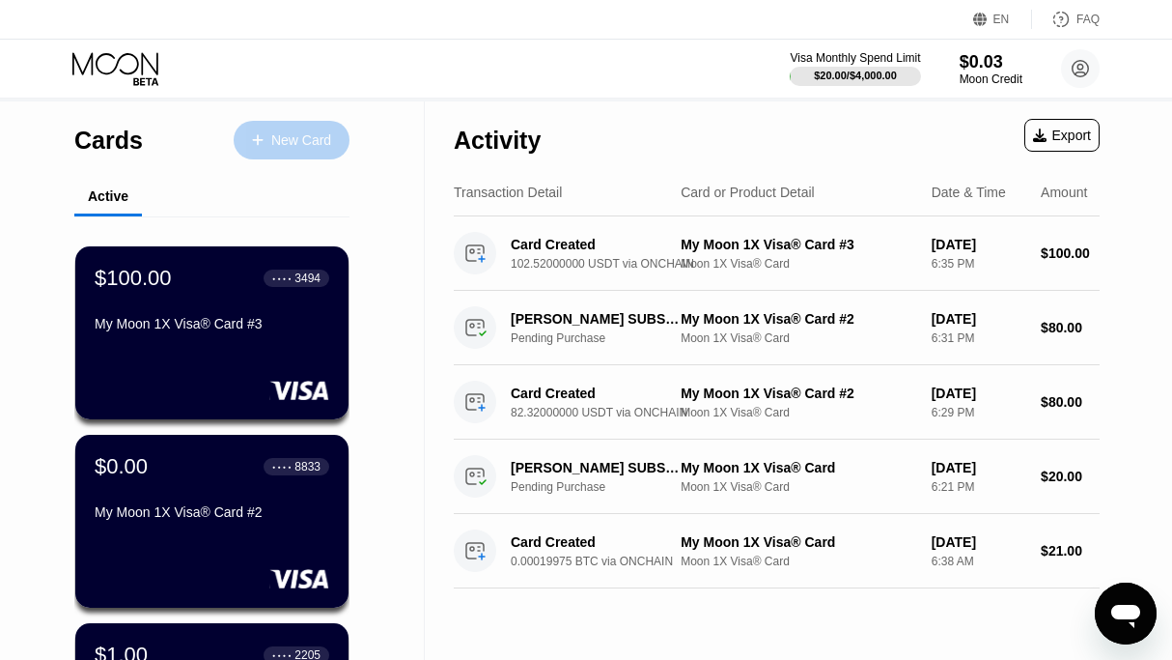
click at [290, 144] on div "New Card" at bounding box center [301, 140] width 60 height 16
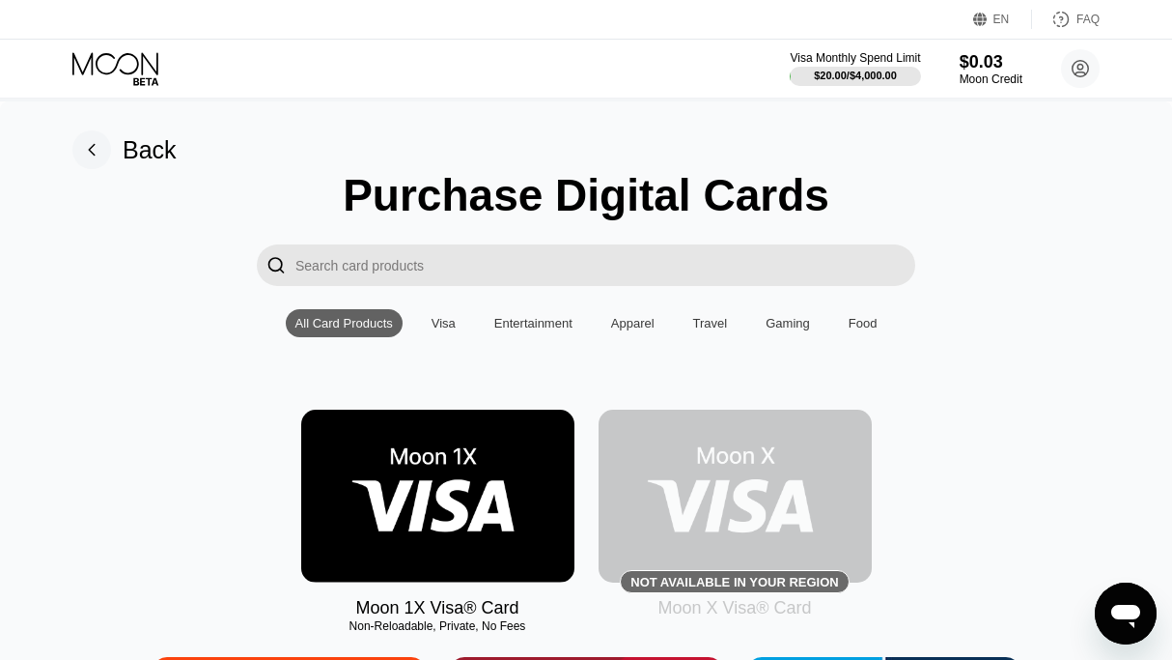
click at [390, 467] on img at bounding box center [437, 495] width 273 height 173
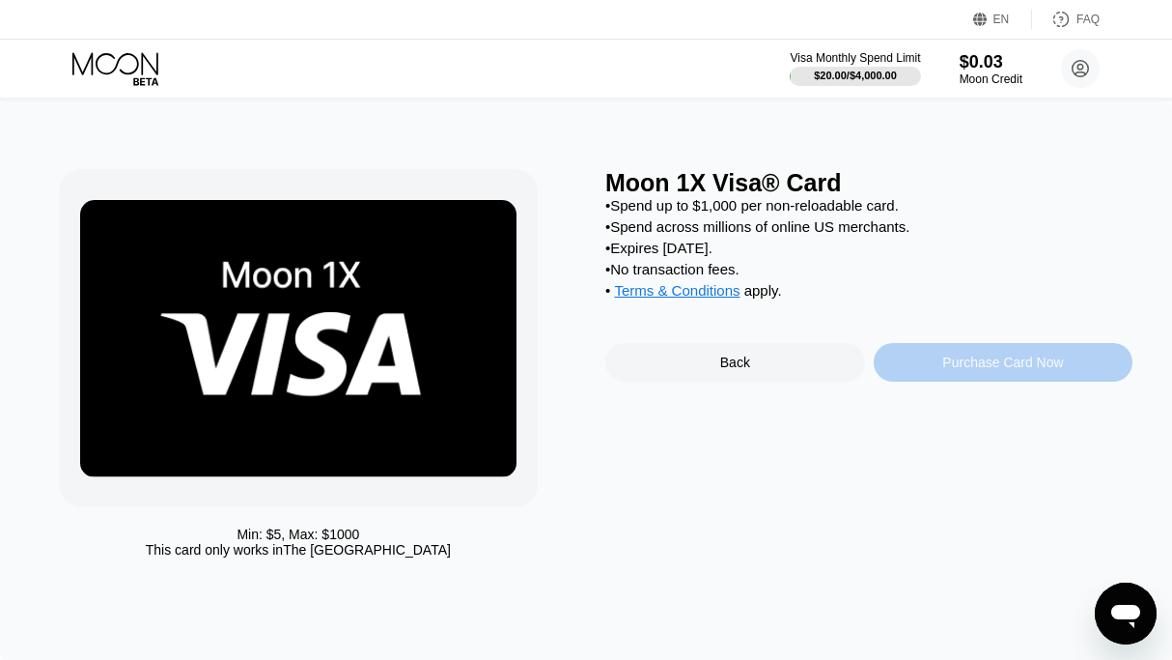
click at [982, 370] on div "Purchase Card Now" at bounding box center [1003, 361] width 121 height 15
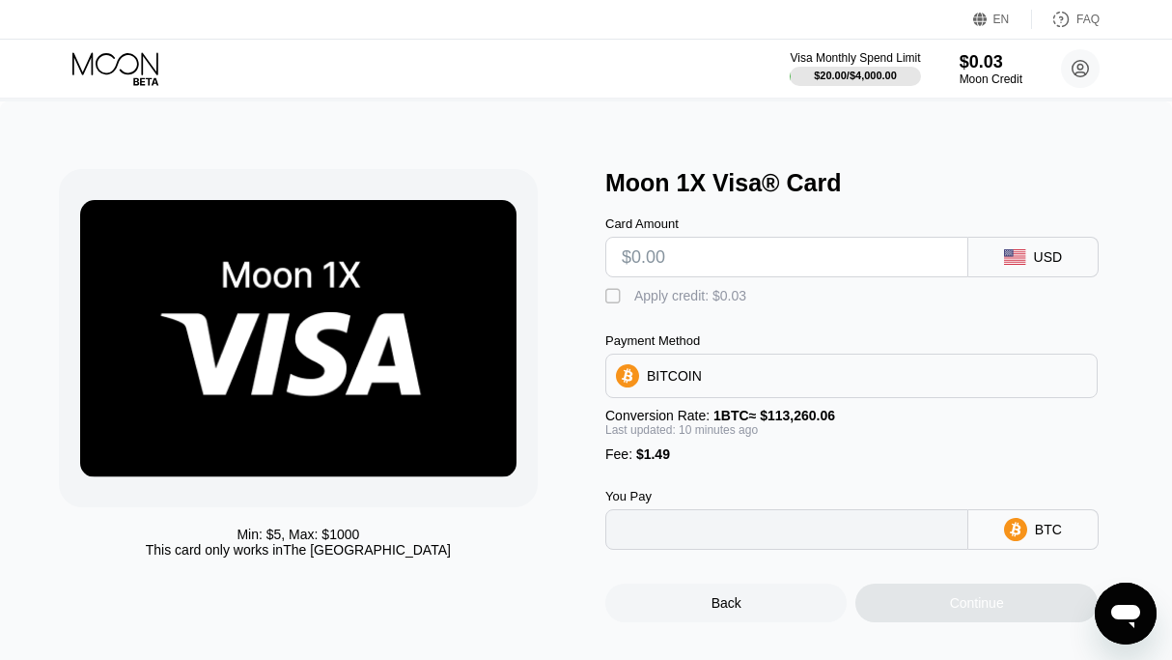
type input "0"
click at [716, 251] on input "text" at bounding box center [787, 257] width 330 height 39
type input "$10"
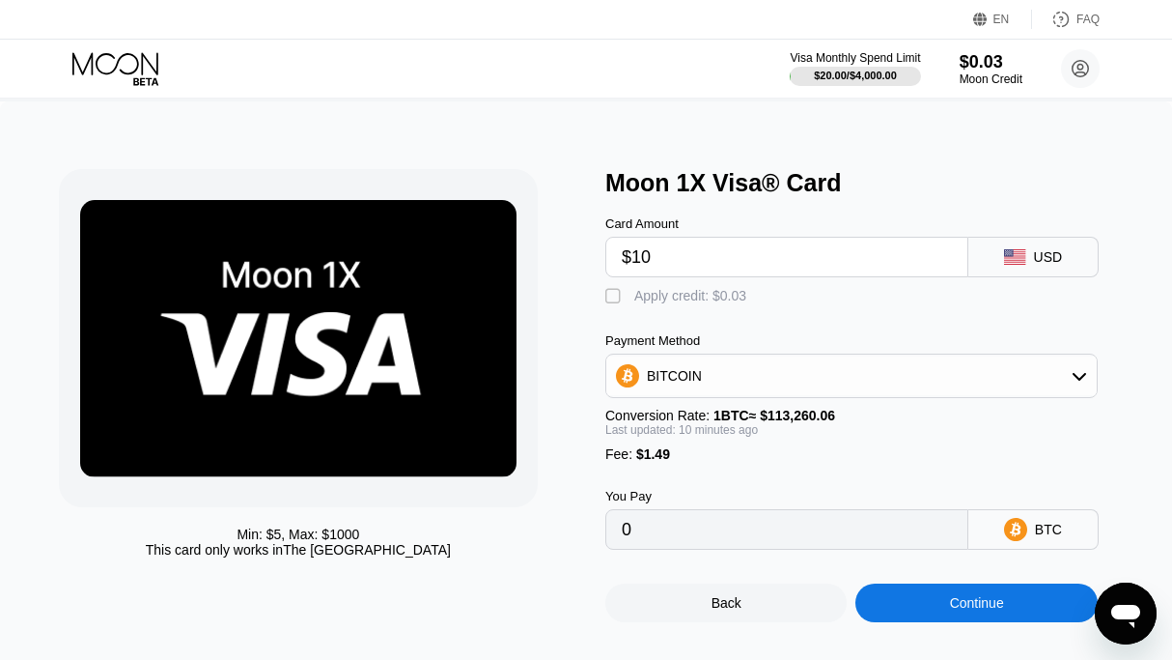
type input "0.00010148"
click at [680, 268] on input "$10" at bounding box center [787, 257] width 330 height 39
type input "$101"
type input "0.00090519"
type input "$101"
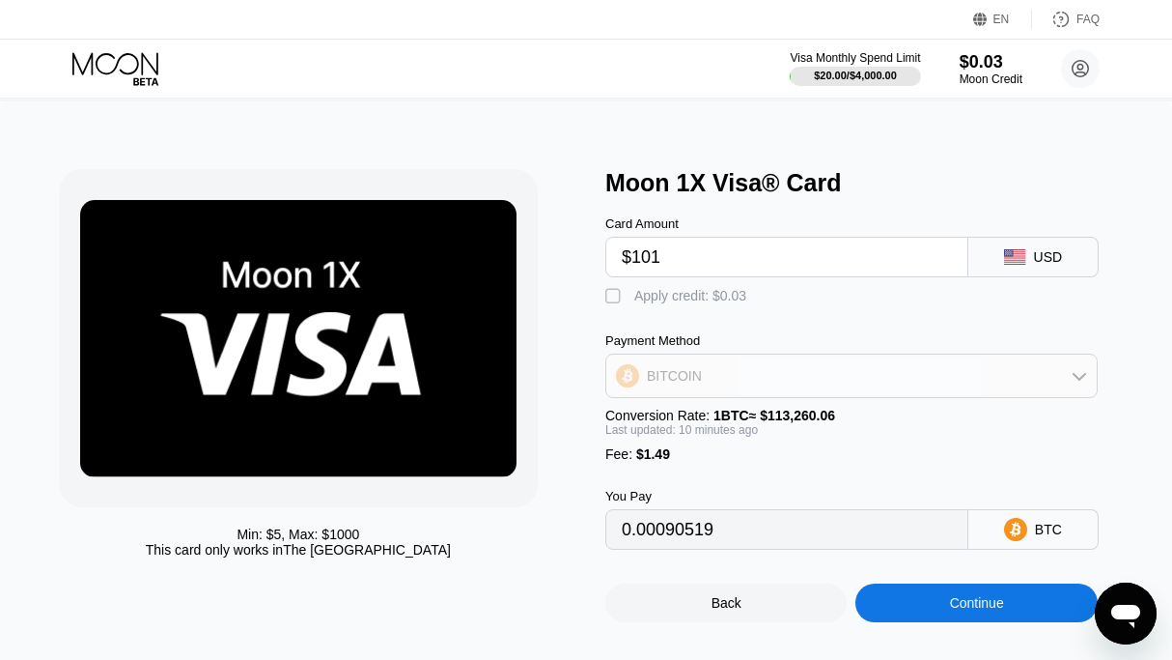
click at [681, 383] on div "BITCOIN" at bounding box center [674, 375] width 55 height 15
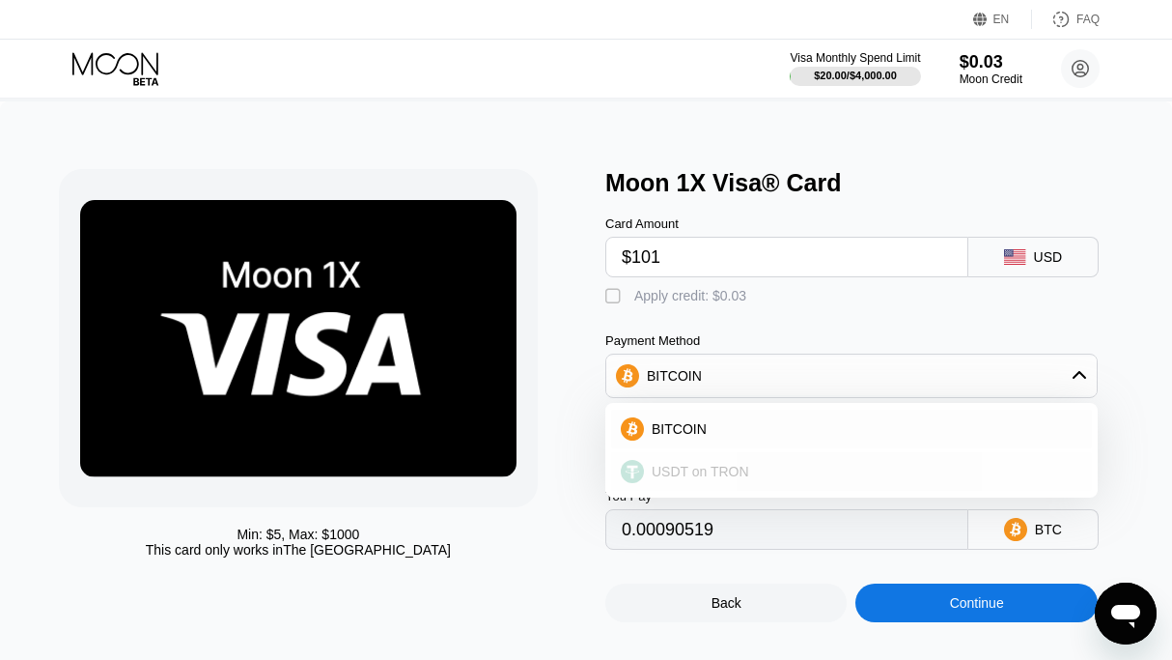
click at [670, 479] on span "USDT on TRON" at bounding box center [701, 471] width 98 height 15
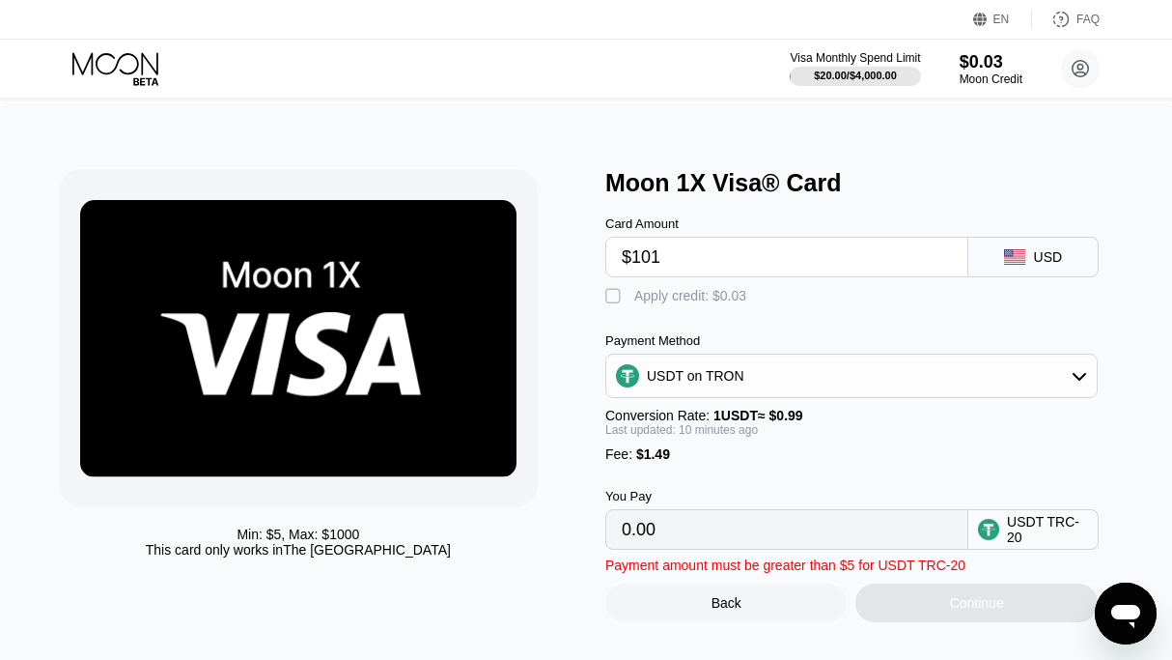
type input "103.53"
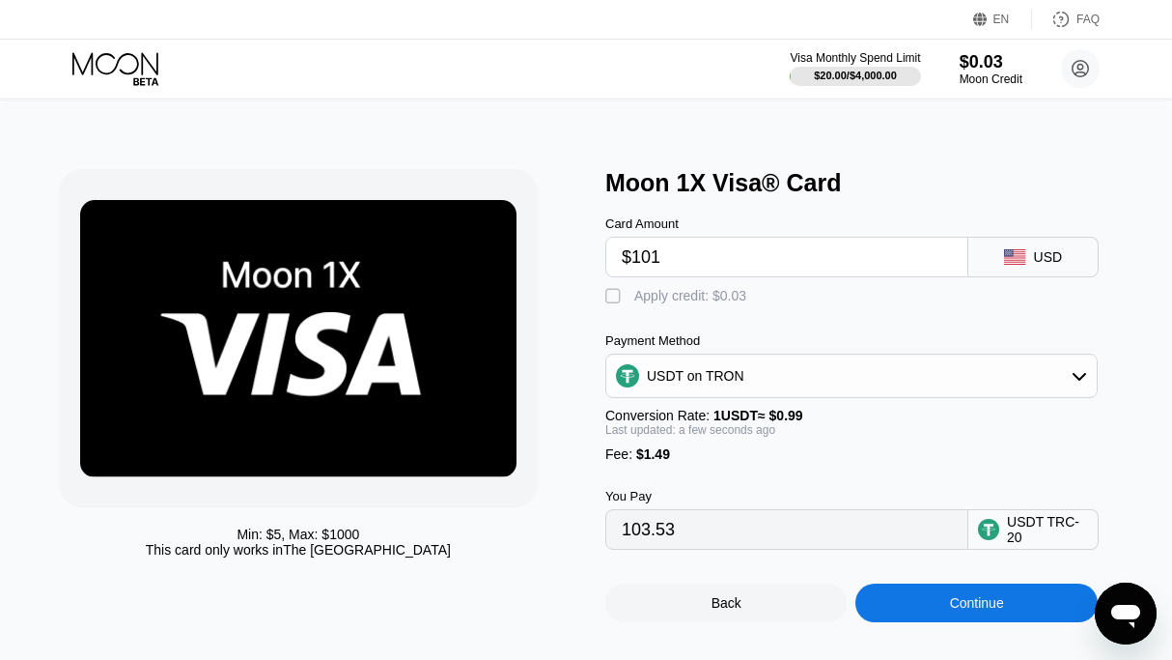
click at [923, 622] on div "Continue" at bounding box center [976, 602] width 241 height 39
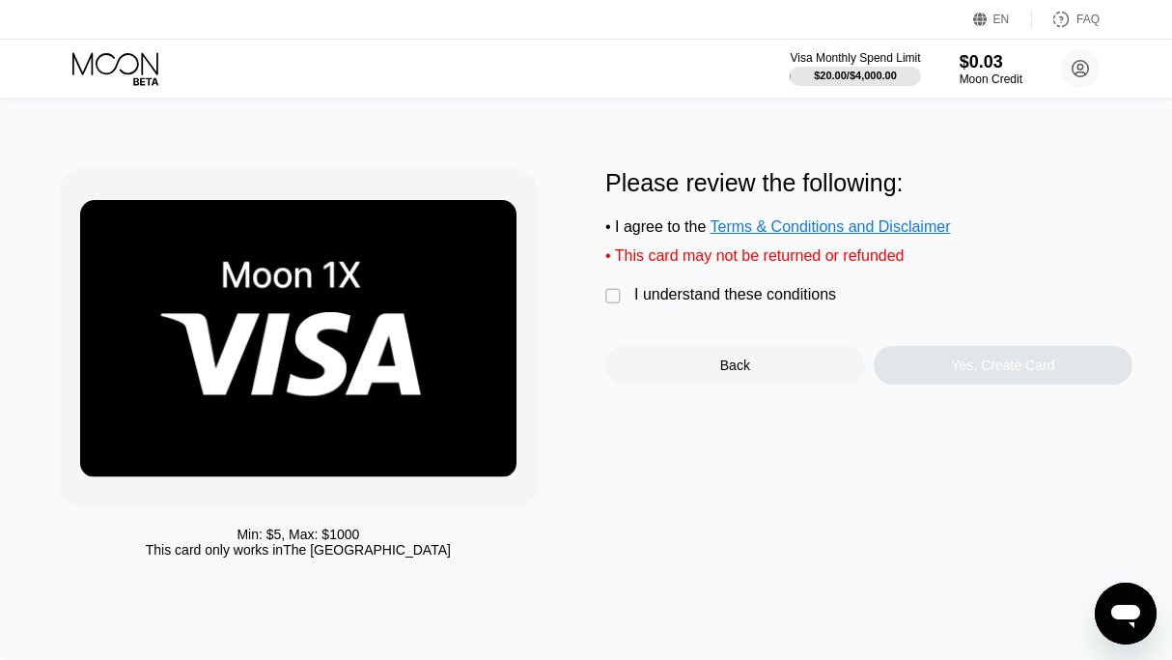
click at [617, 306] on div "" at bounding box center [614, 296] width 19 height 19
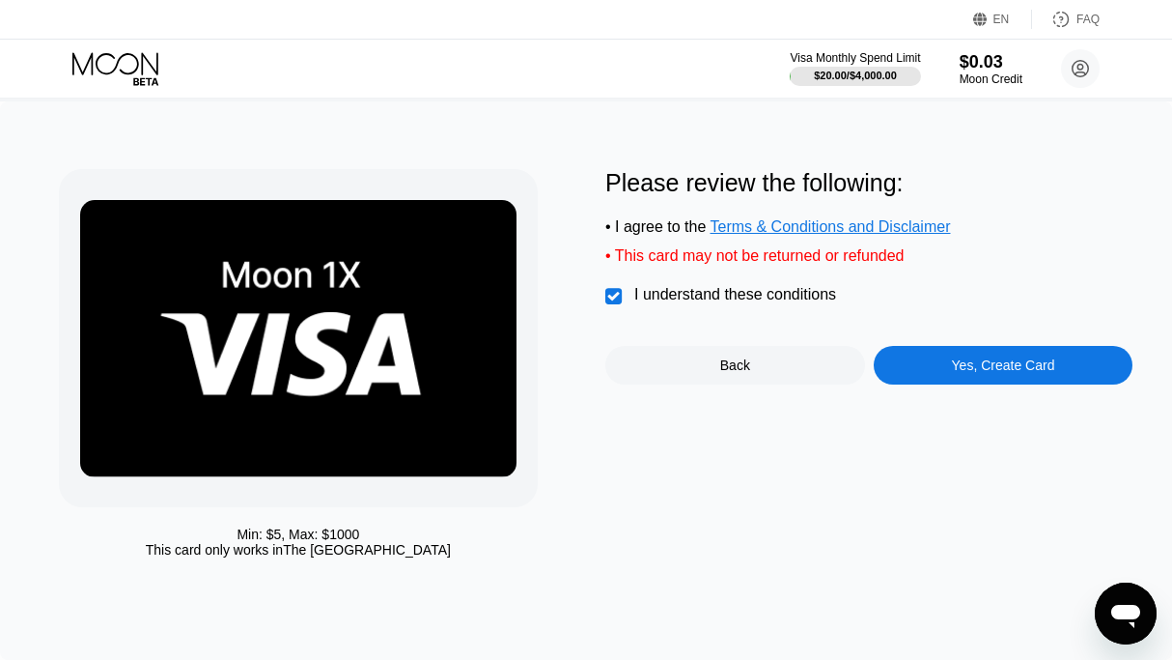
click at [984, 373] on div "Yes, Create Card" at bounding box center [1003, 364] width 103 height 15
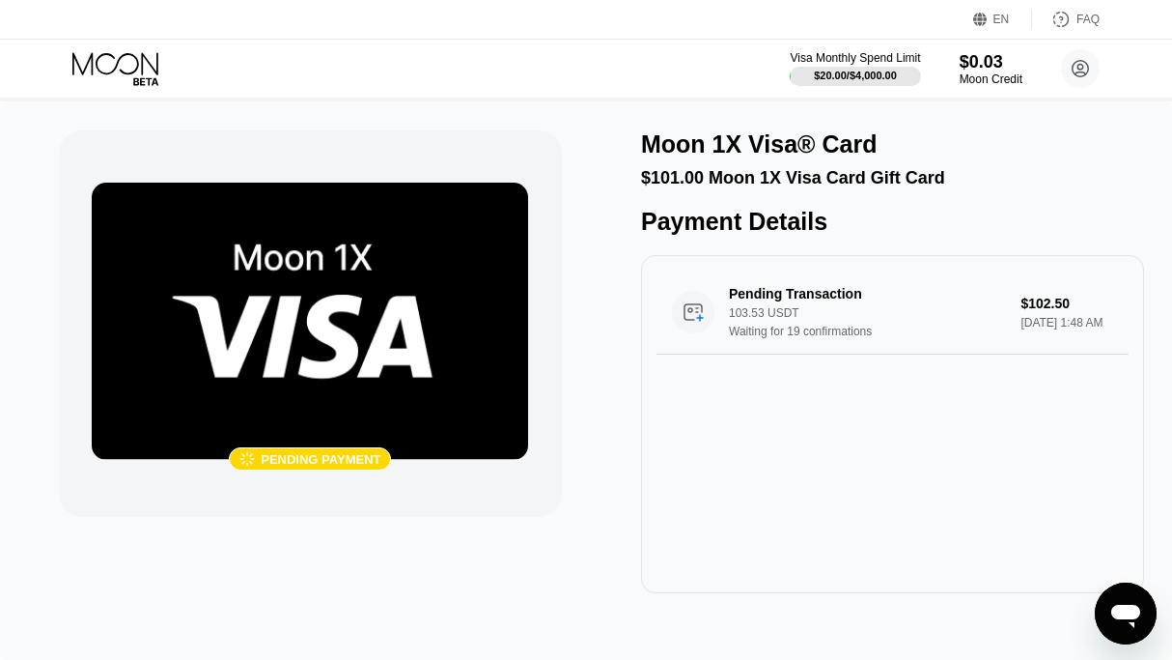
click at [97, 82] on icon at bounding box center [117, 69] width 90 height 34
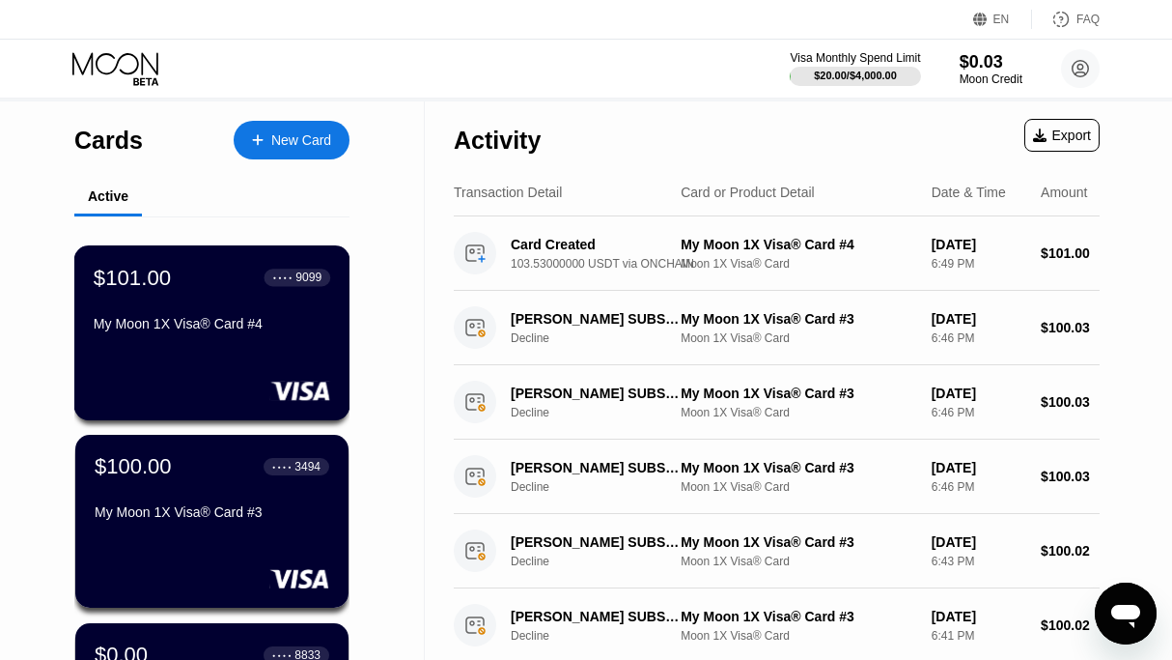
click at [207, 309] on div "$101.00 ● ● ● ● 9099 My Moon 1X Visa® Card #4" at bounding box center [212, 302] width 237 height 74
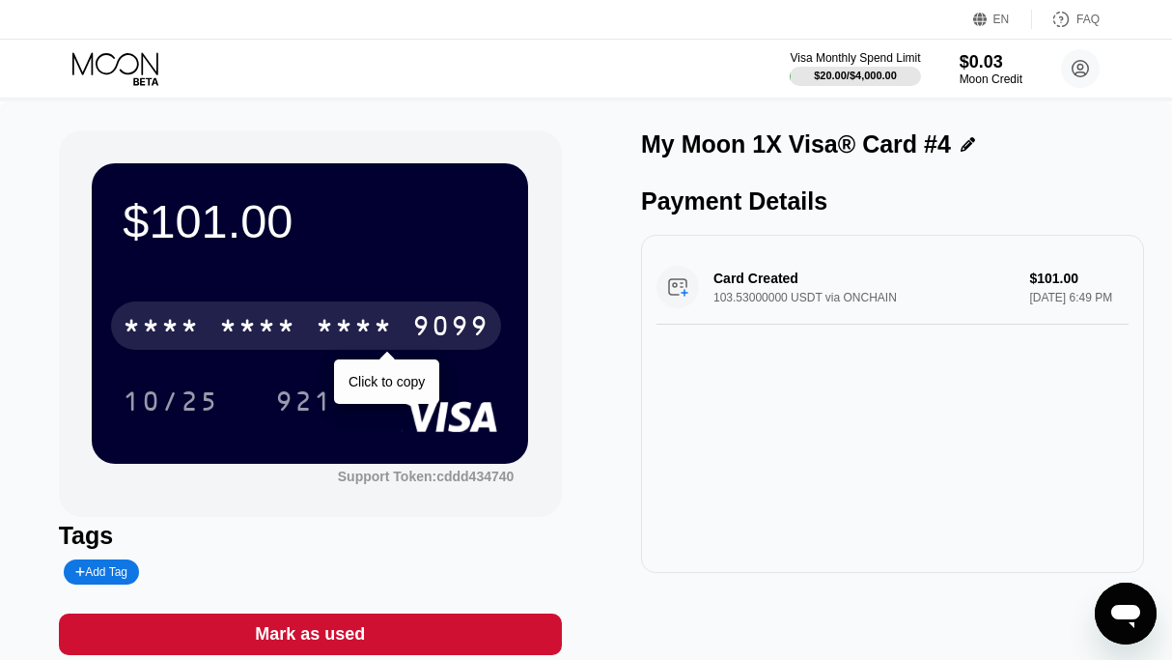
click at [248, 331] on div "* * * *" at bounding box center [257, 328] width 77 height 31
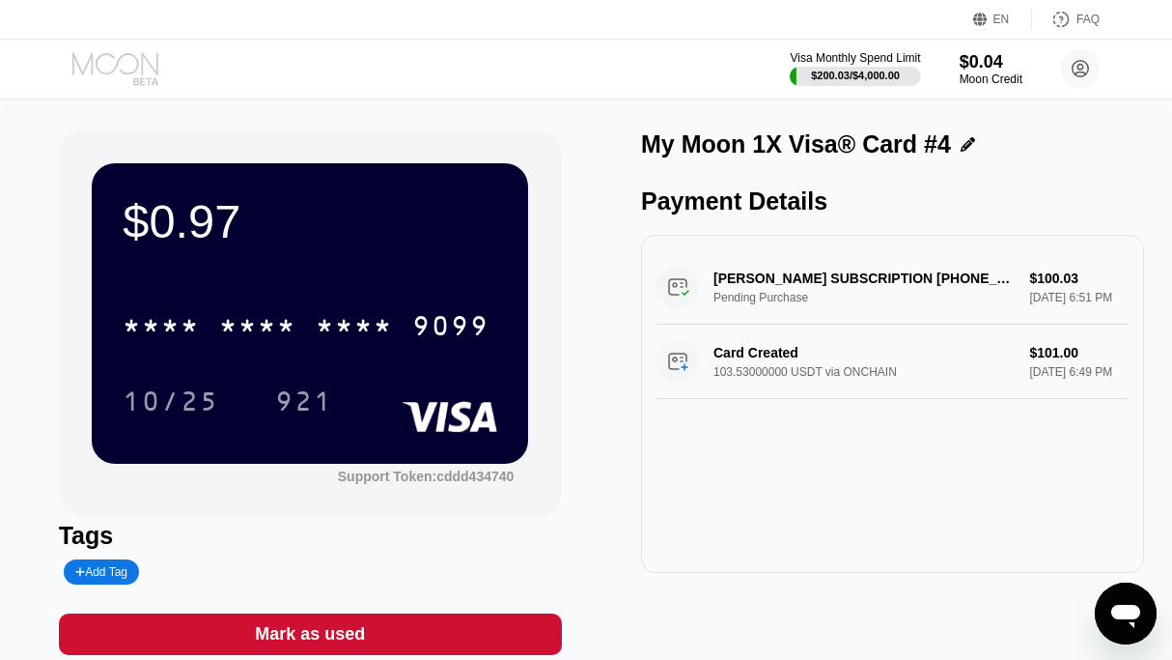
click at [93, 76] on icon at bounding box center [117, 69] width 90 height 34
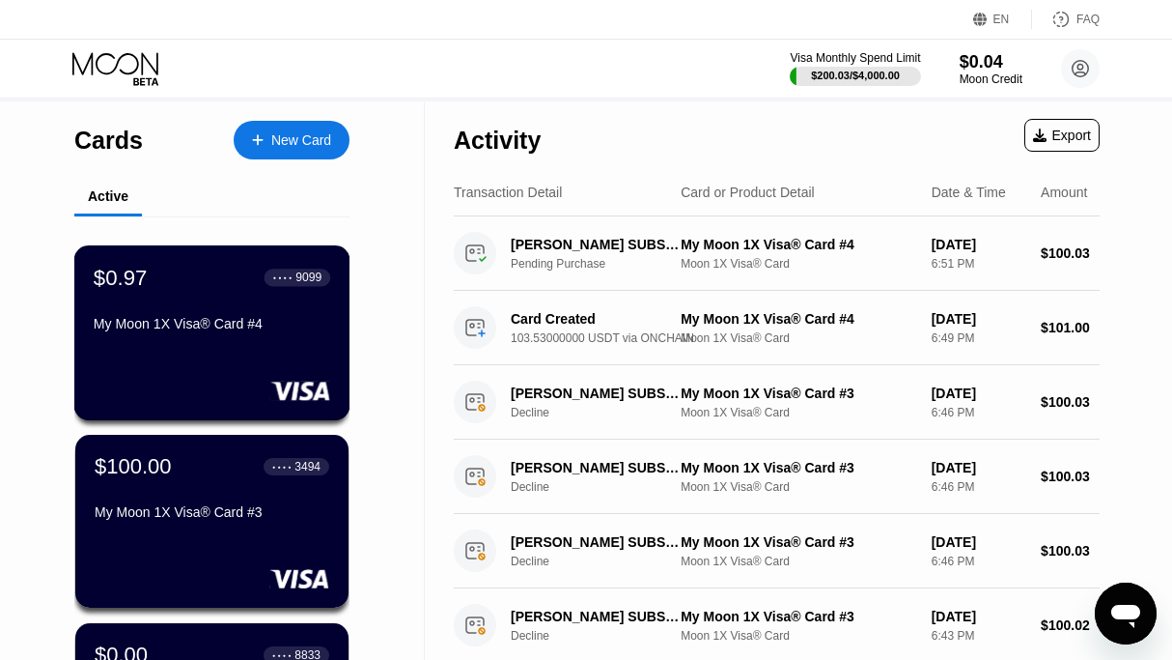
scroll to position [533, 0]
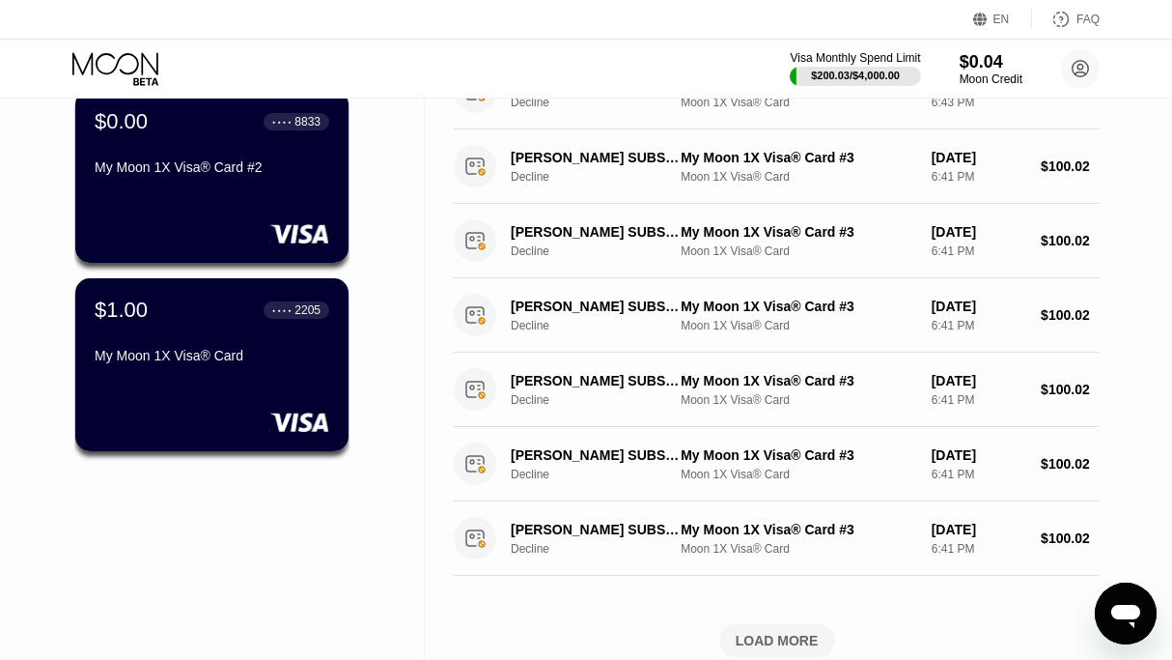
click at [957, 67] on div "Visa Monthly Spend Limit $200.03 / $4,000.00 $0.04 Moon Credit [EMAIL_ADDRESS][…" at bounding box center [945, 68] width 310 height 39
click at [985, 70] on div "$0.04" at bounding box center [991, 61] width 65 height 20
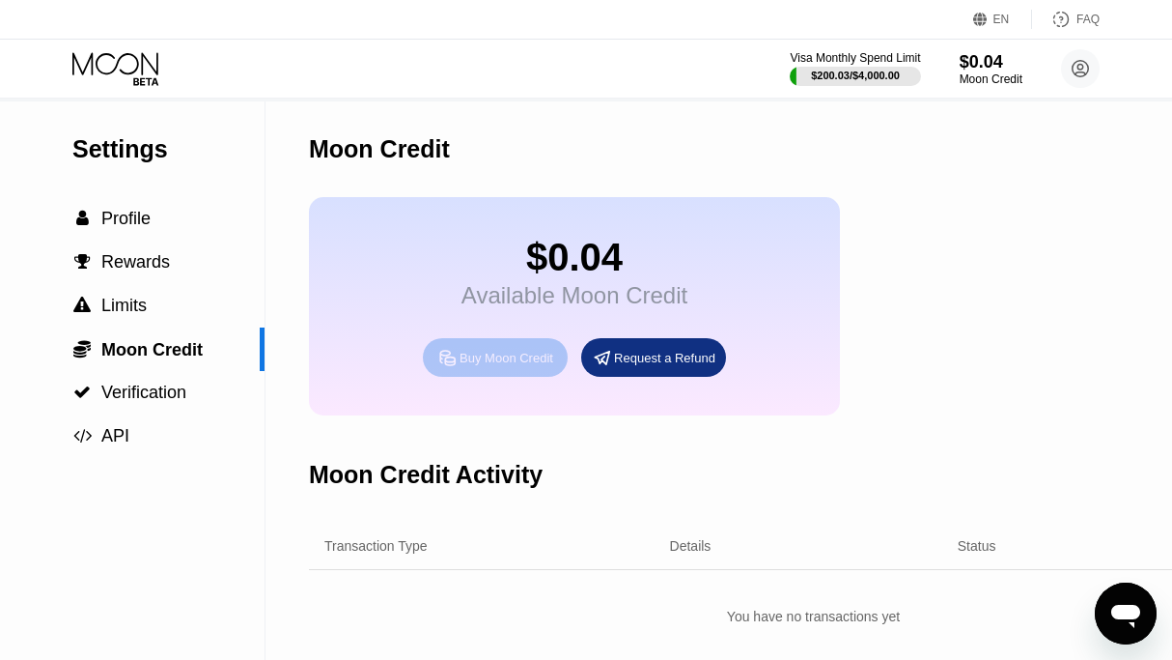
click at [459, 377] on div "Buy Moon Credit" at bounding box center [495, 357] width 145 height 39
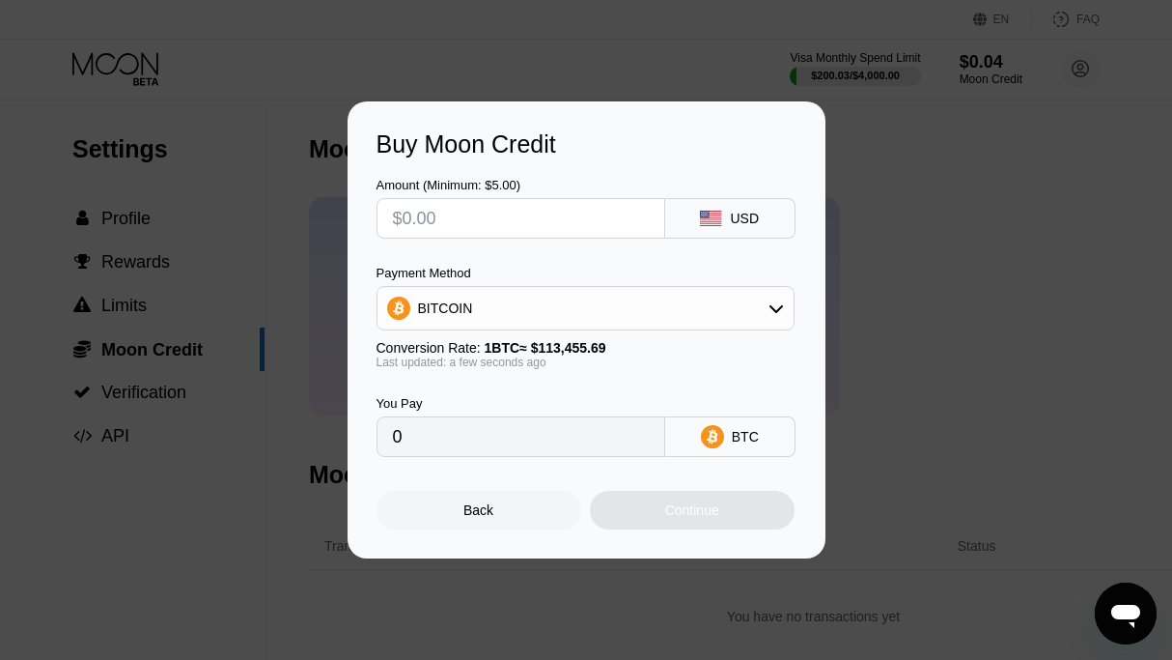
click at [464, 518] on div "Back" at bounding box center [479, 509] width 30 height 15
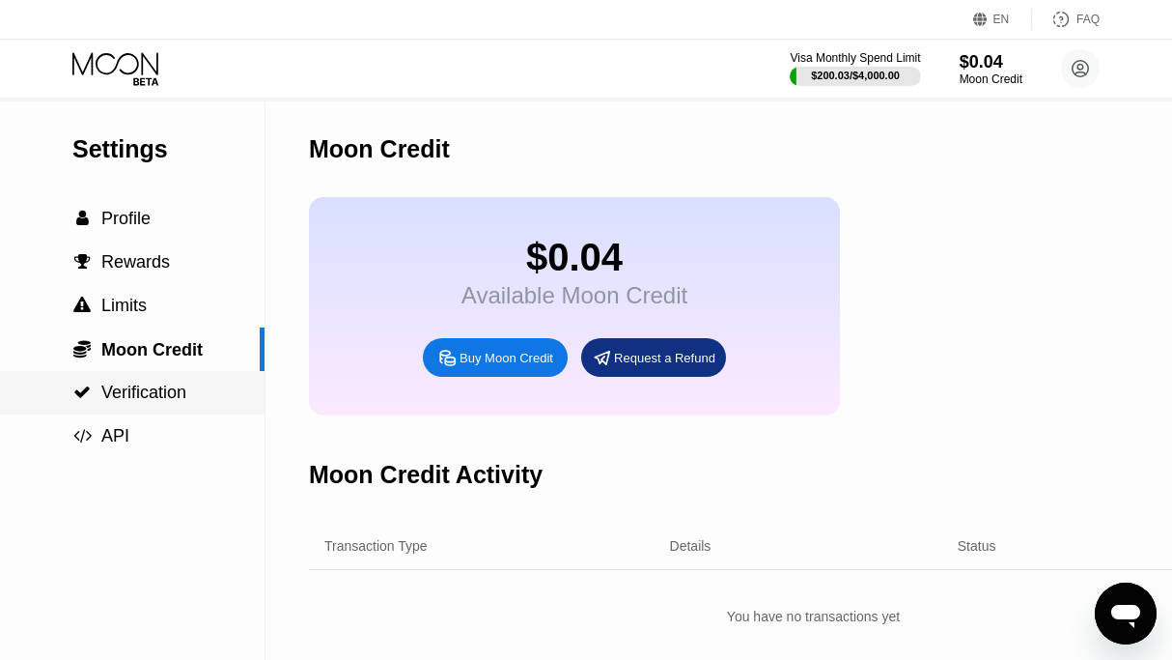
click at [162, 402] on span "Verification" at bounding box center [143, 391] width 85 height 19
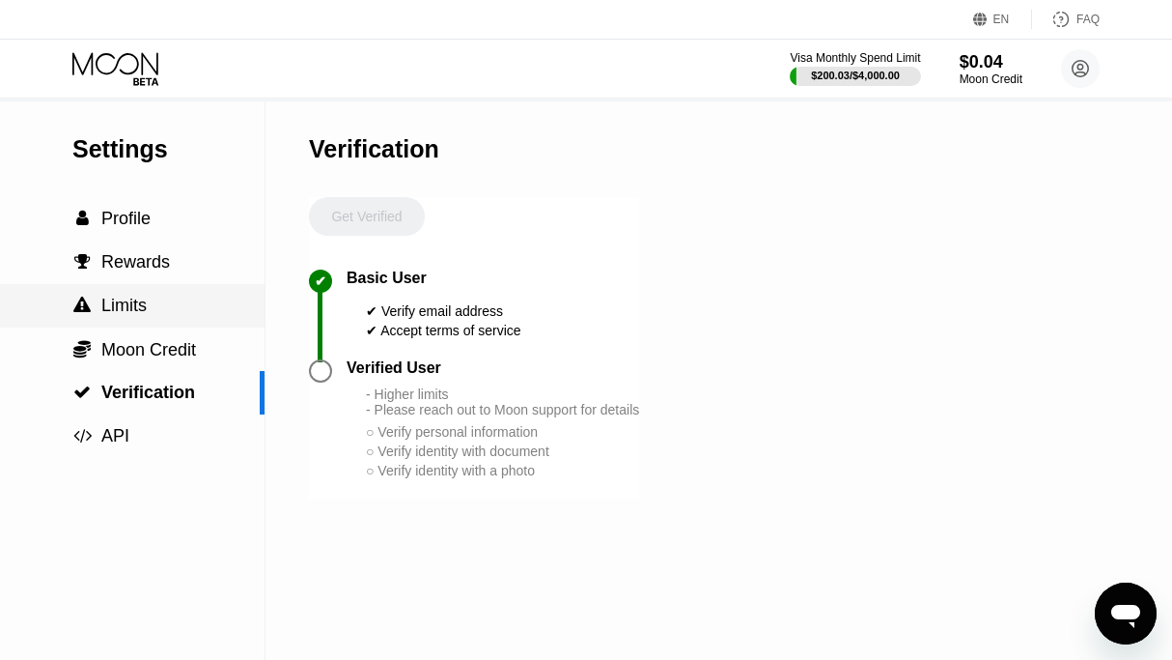
click at [110, 304] on span "Limits" at bounding box center [123, 305] width 45 height 19
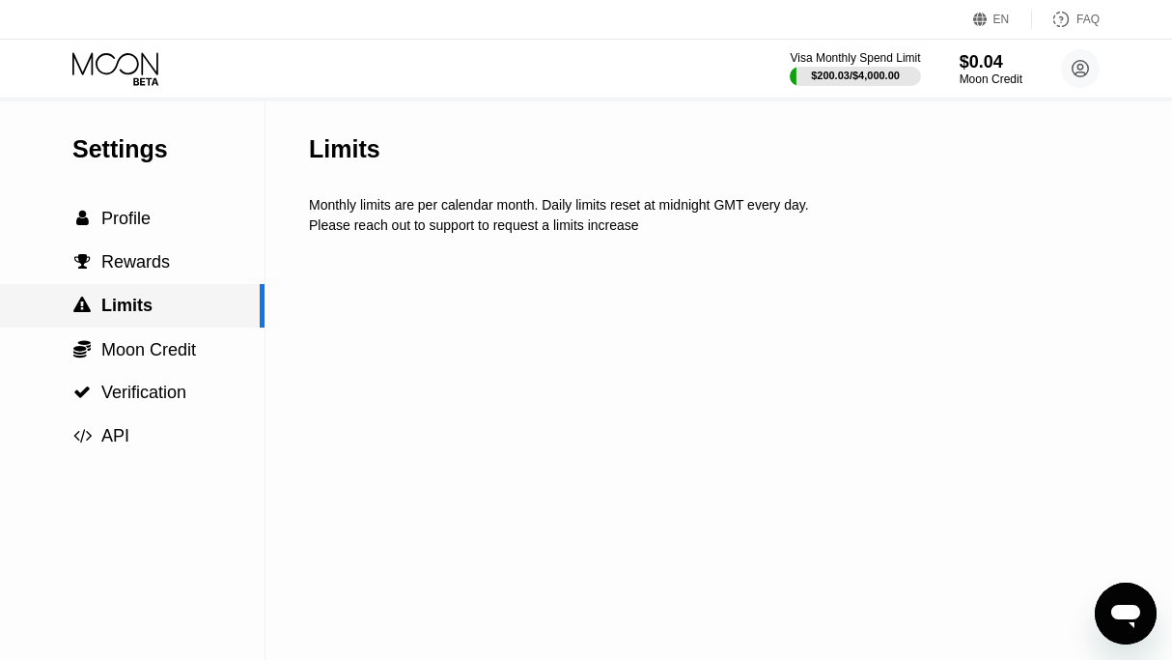
click at [110, 304] on span "Limits" at bounding box center [126, 305] width 51 height 19
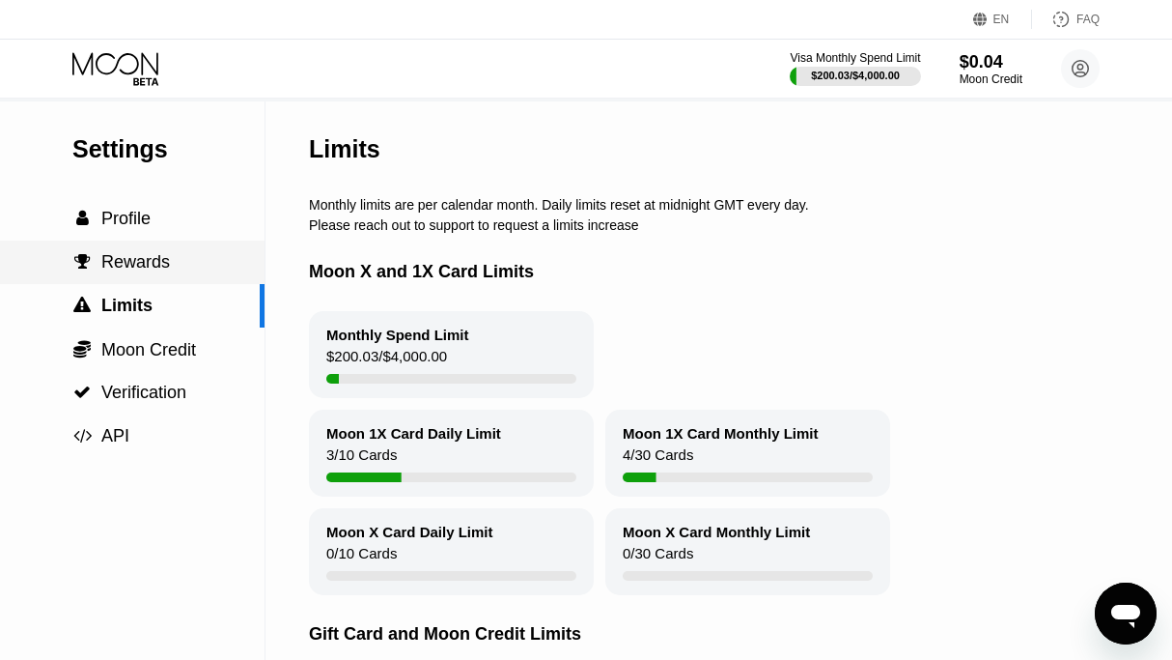
click at [155, 268] on span "Rewards" at bounding box center [135, 261] width 69 height 19
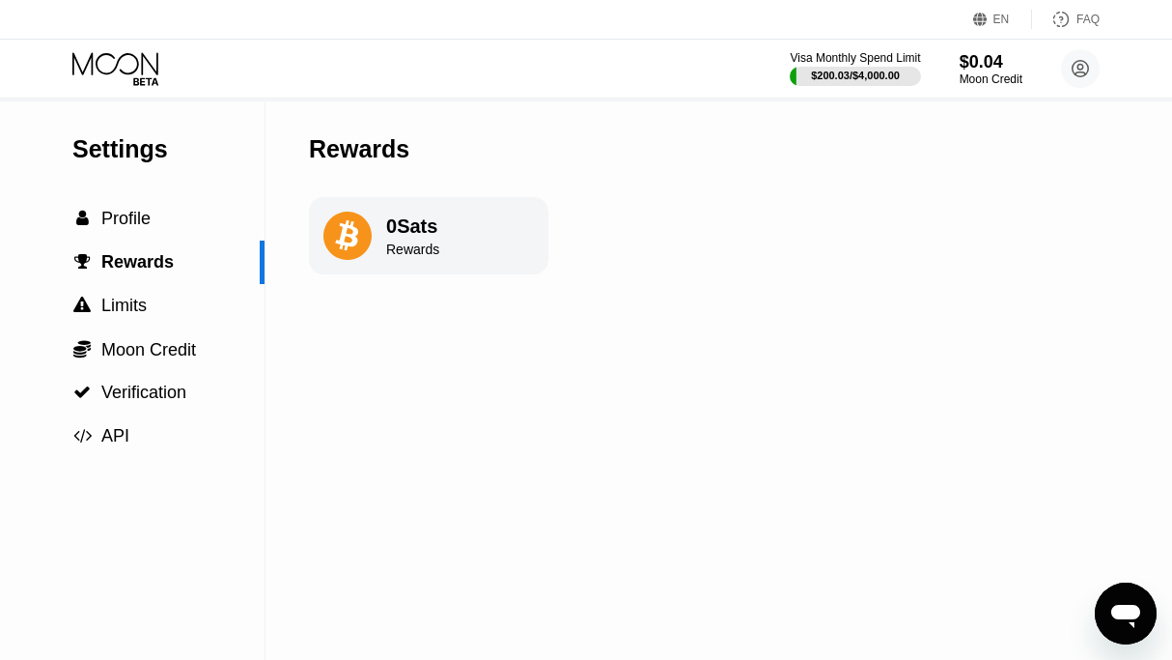
click at [324, 243] on icon at bounding box center [348, 235] width 48 height 48
click at [374, 257] on div "0 Sats Rewards" at bounding box center [428, 235] width 239 height 77
drag, startPoint x: 425, startPoint y: 223, endPoint x: 169, endPoint y: 212, distance: 256.1
click at [169, 212] on div "Settings  Profile  Rewards  Limits  Moon Credit  Verification  API Reward…" at bounding box center [586, 380] width 1172 height 558
click at [169, 212] on div " Profile" at bounding box center [132, 219] width 265 height 20
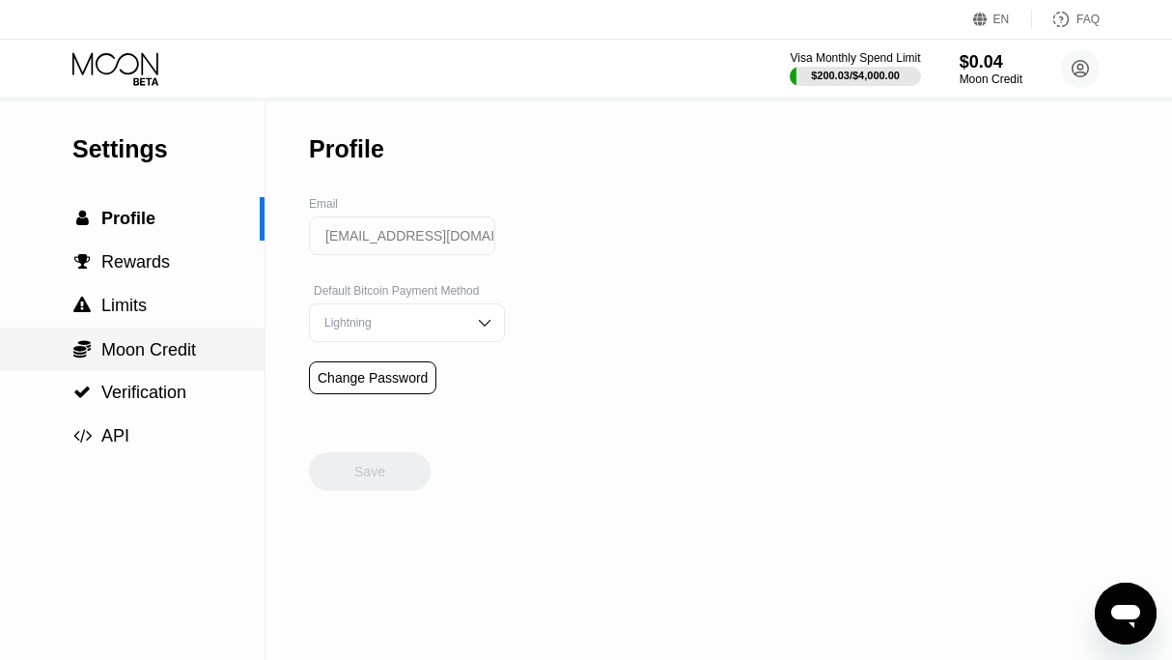
click at [129, 359] on span "Moon Credit" at bounding box center [148, 349] width 95 height 19
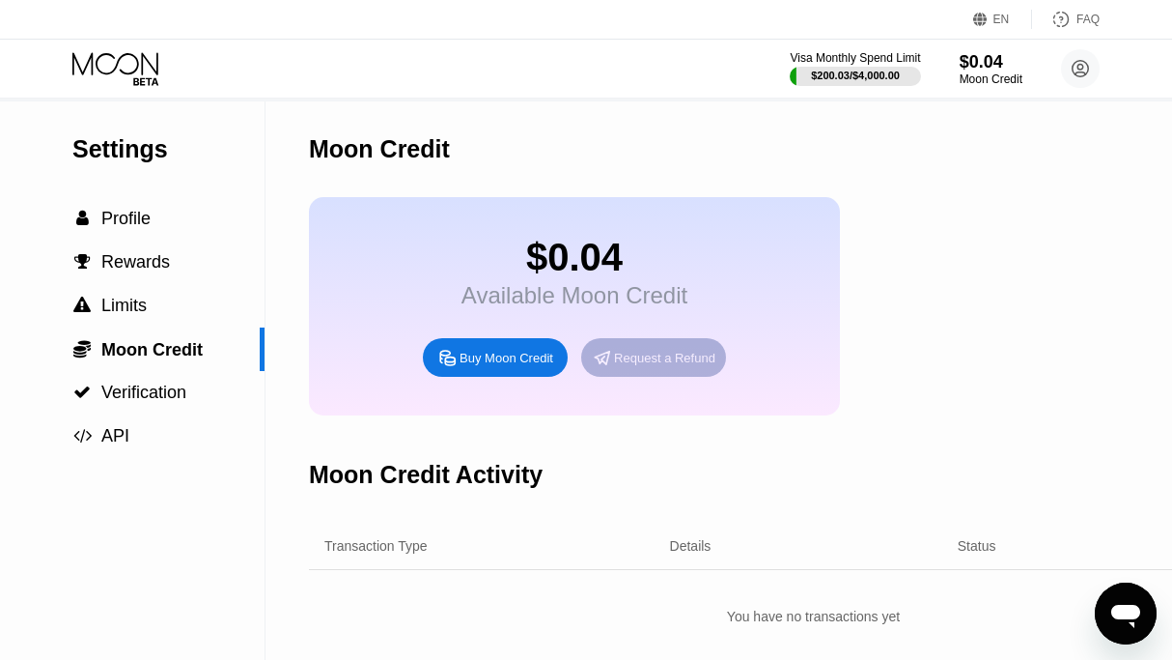
click at [642, 366] on div "Request a Refund" at bounding box center [653, 357] width 145 height 39
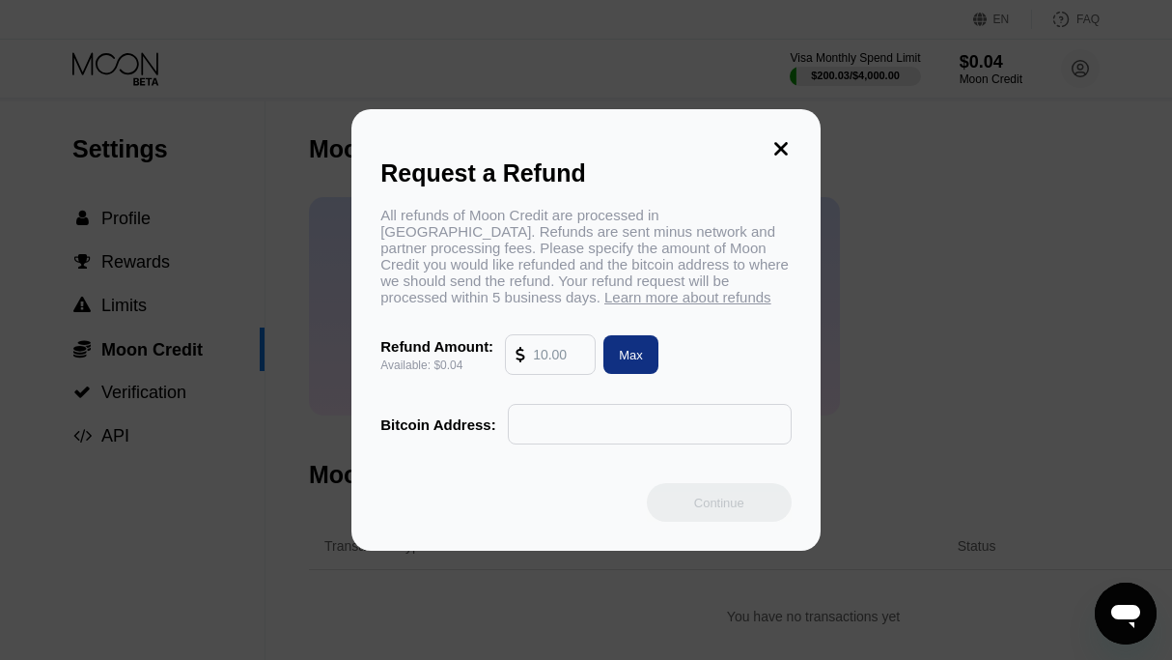
click at [544, 374] on input "text" at bounding box center [559, 354] width 52 height 39
click at [772, 138] on icon at bounding box center [781, 148] width 21 height 21
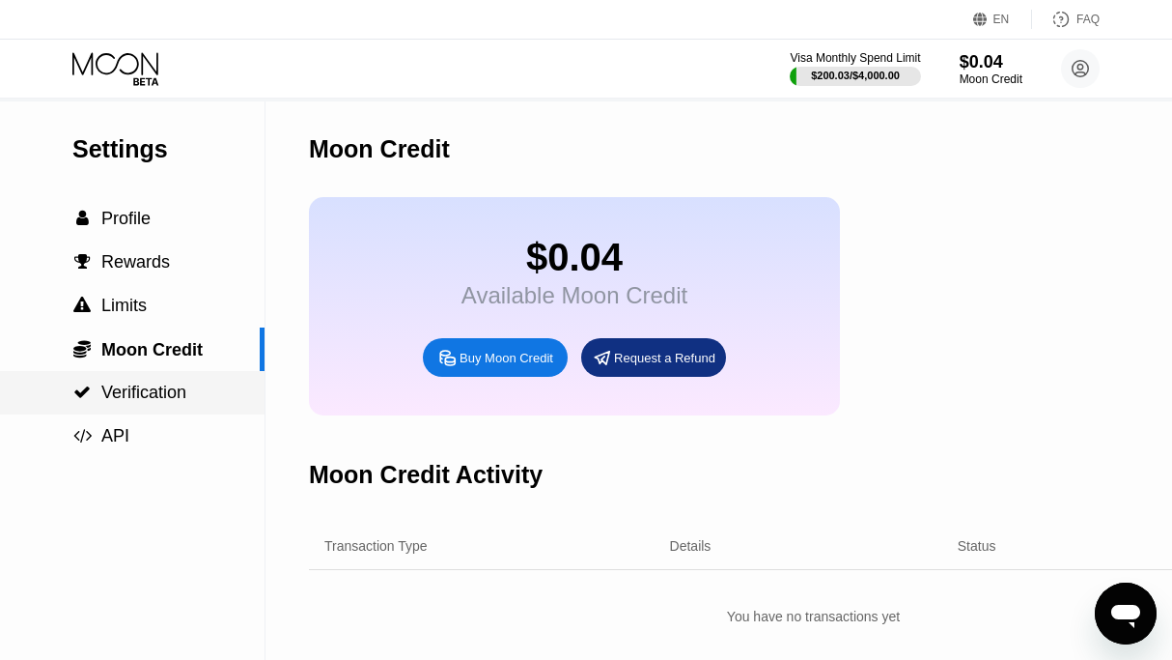
click at [155, 401] on span "Verification" at bounding box center [143, 391] width 85 height 19
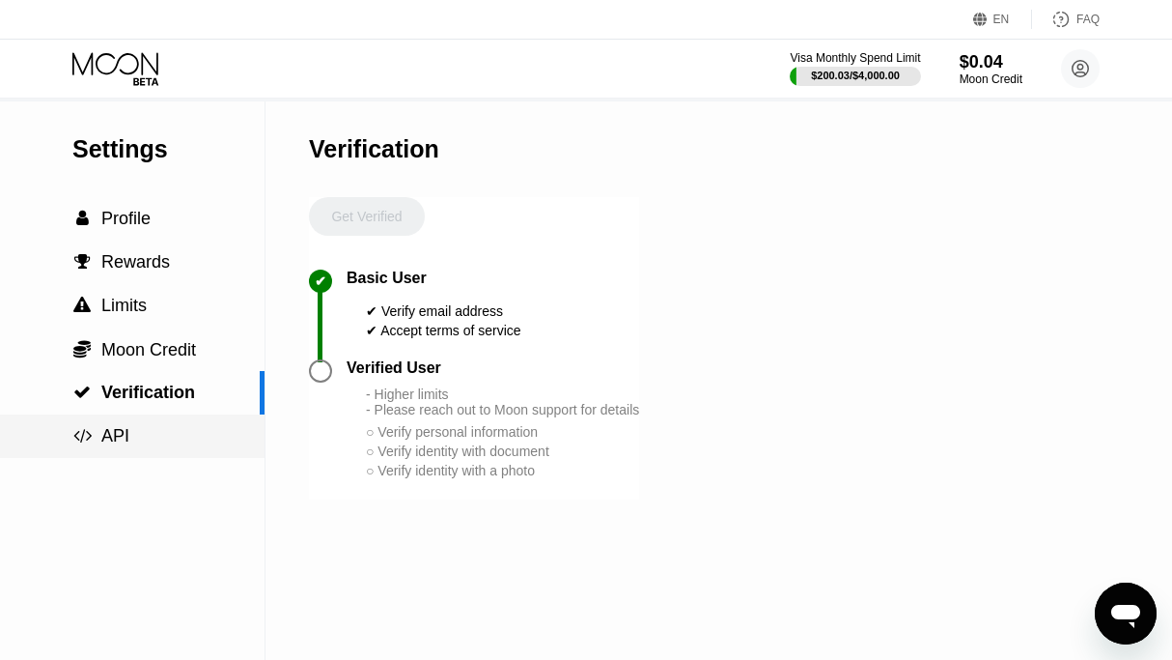
click at [125, 445] on span "API" at bounding box center [115, 435] width 28 height 19
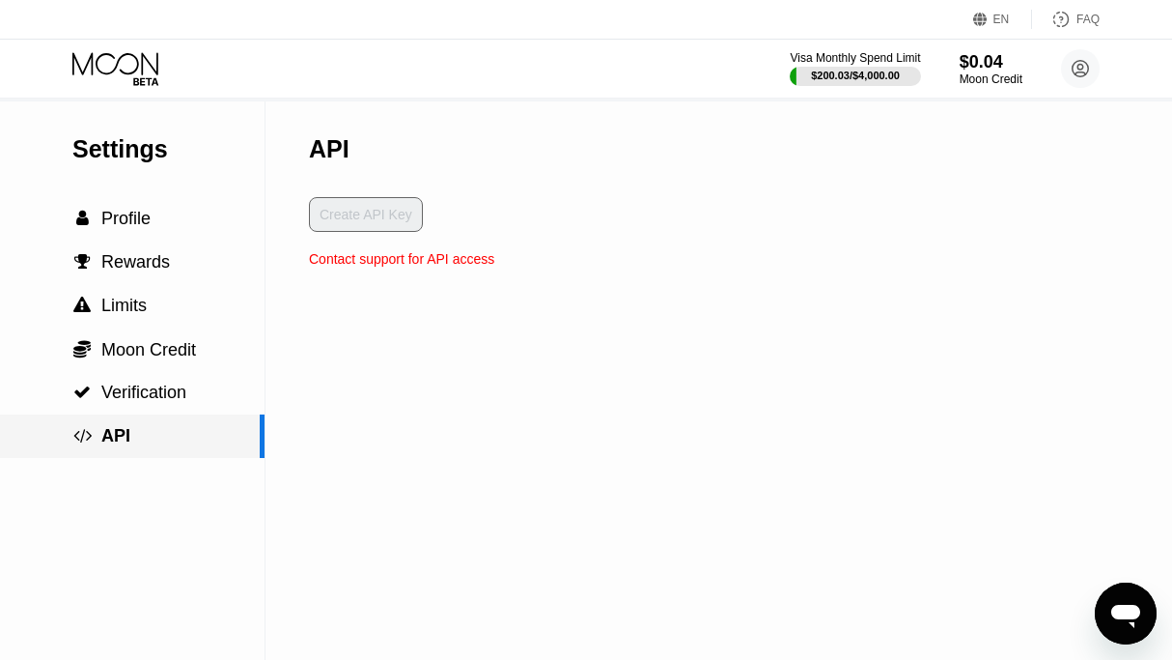
click at [205, 439] on div " API" at bounding box center [130, 436] width 260 height 20
